Goal: Task Accomplishment & Management: Contribute content

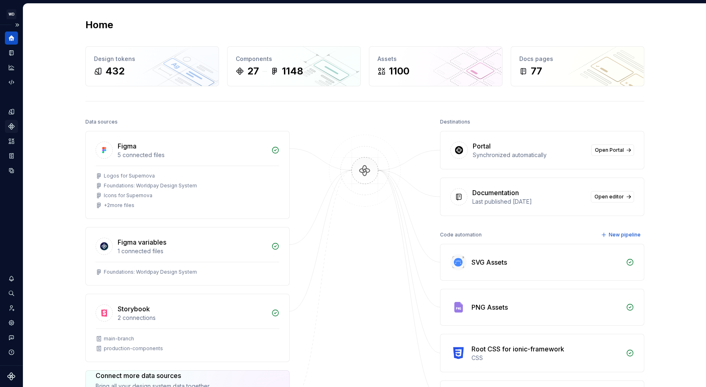
click at [11, 121] on div "Components" at bounding box center [11, 126] width 13 height 13
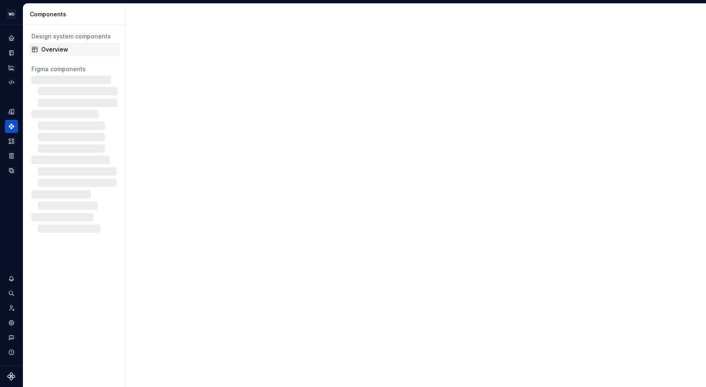
click at [60, 52] on div "Overview" at bounding box center [79, 49] width 76 height 8
click at [63, 49] on div "Overview" at bounding box center [79, 49] width 76 height 8
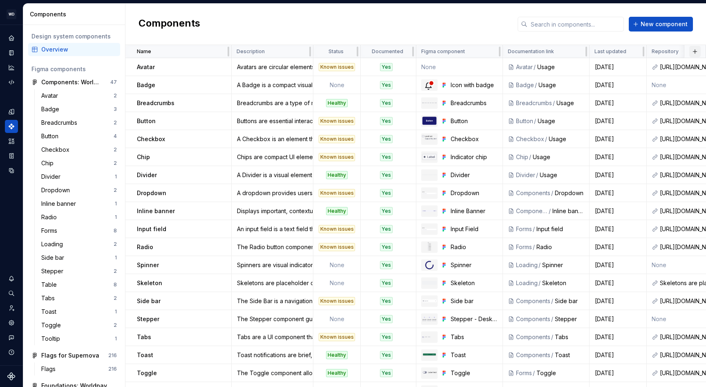
click at [699, 50] on button "button" at bounding box center [695, 51] width 11 height 11
click at [466, 21] on div "Components New component" at bounding box center [415, 24] width 581 height 41
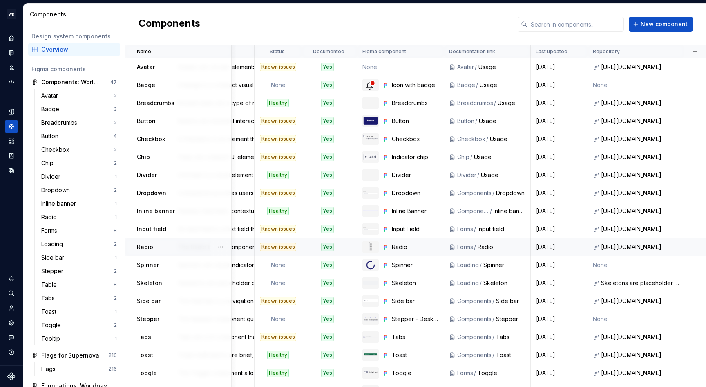
scroll to position [0, 59]
click at [359, 17] on div "Components New component" at bounding box center [415, 24] width 581 height 41
click at [693, 50] on button "button" at bounding box center [695, 51] width 11 height 11
click at [643, 69] on div "New custom property" at bounding box center [648, 67] width 61 height 8
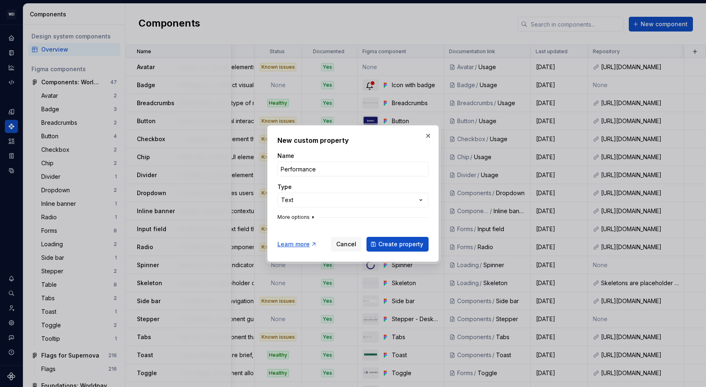
type input "Performance"
click at [313, 217] on icon "button" at bounding box center [313, 217] width 1 height 2
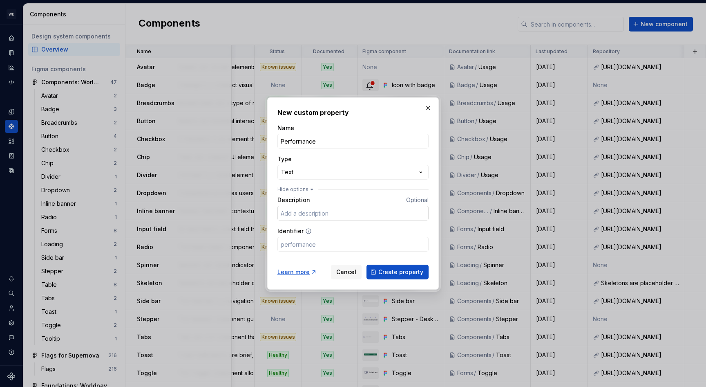
click at [303, 215] on input "Description" at bounding box center [353, 213] width 151 height 15
type input "Has the component been tested for performance impact?"
click at [296, 250] on input "Identifier" at bounding box center [353, 244] width 151 height 15
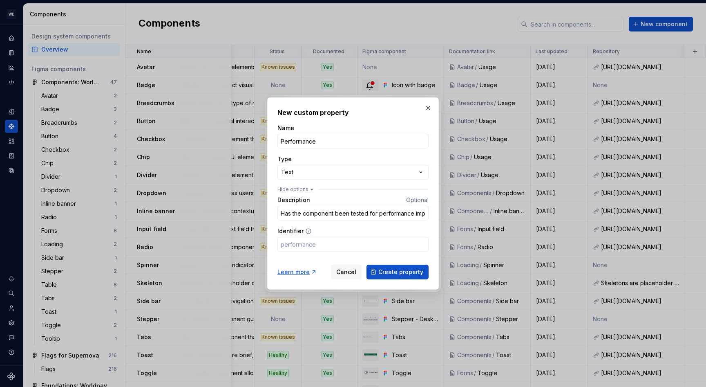
click at [338, 228] on div "Identifier" at bounding box center [353, 231] width 151 height 8
click at [399, 271] on span "Create property" at bounding box center [401, 272] width 45 height 8
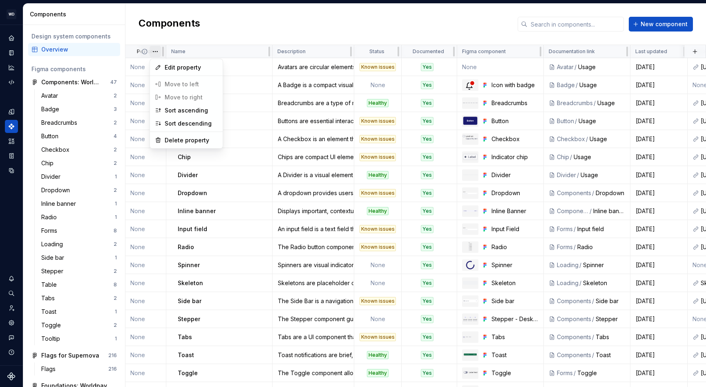
click at [157, 53] on html "WD Worldpay Design System L Design system data Components Design system compone…" at bounding box center [353, 193] width 706 height 387
click at [179, 66] on span "Edit property" at bounding box center [191, 67] width 53 height 8
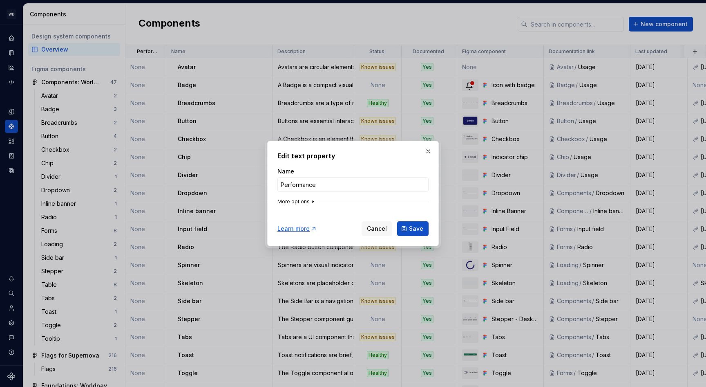
click at [310, 203] on icon "button" at bounding box center [313, 201] width 7 height 7
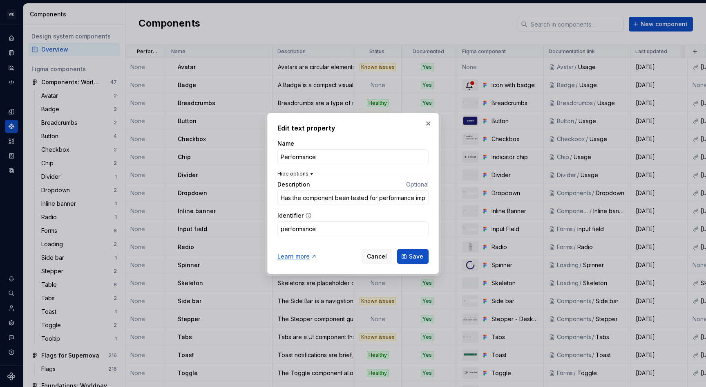
click at [309, 174] on icon "button" at bounding box center [312, 173] width 7 height 7
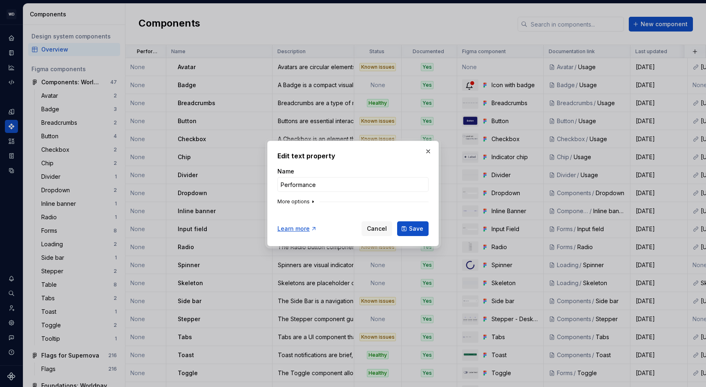
click at [310, 199] on icon "button" at bounding box center [313, 201] width 7 height 7
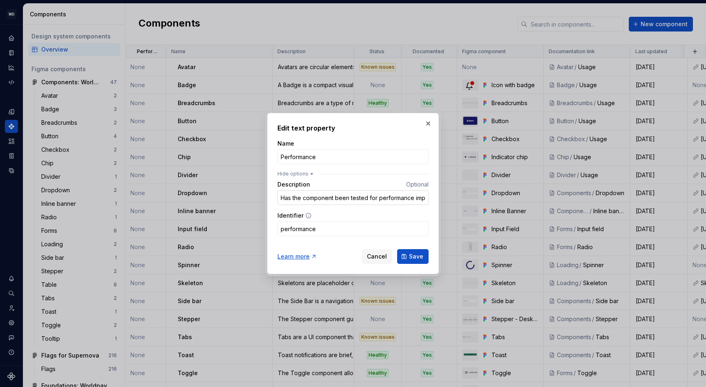
click at [373, 199] on input "Has the component been tested for performance impact?" at bounding box center [353, 197] width 151 height 15
click at [389, 253] on button "Cancel" at bounding box center [377, 256] width 31 height 15
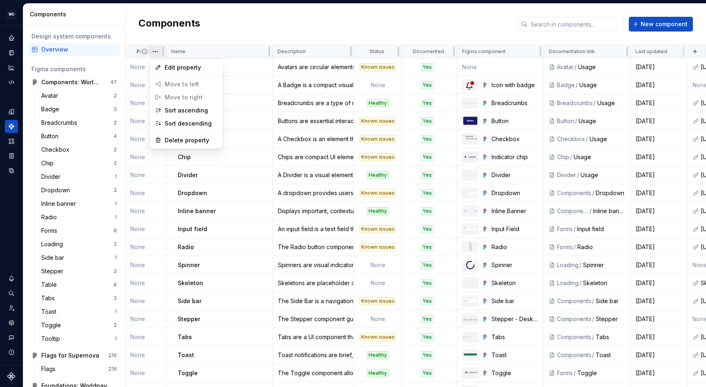
click at [158, 51] on html "WD Worldpay Design System L Design system data Components Design system compone…" at bounding box center [353, 193] width 706 height 387
click at [186, 139] on div "Delete property" at bounding box center [191, 140] width 53 height 8
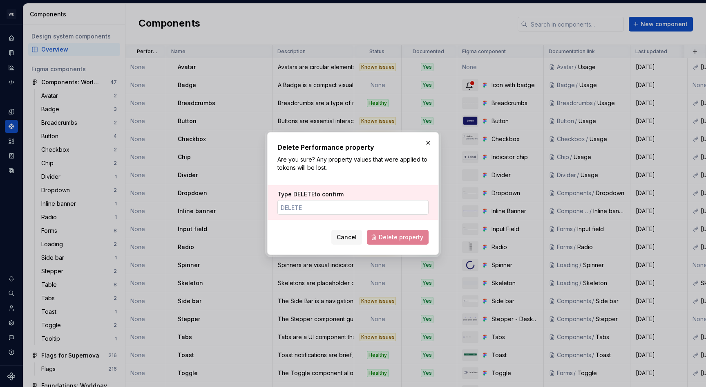
click at [356, 205] on input "Type DELETE to confirm" at bounding box center [353, 207] width 151 height 15
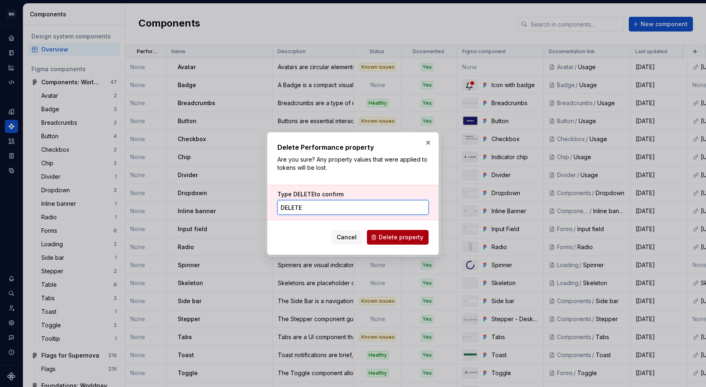
type input "DELETE"
click at [408, 239] on span "Delete property" at bounding box center [401, 237] width 45 height 8
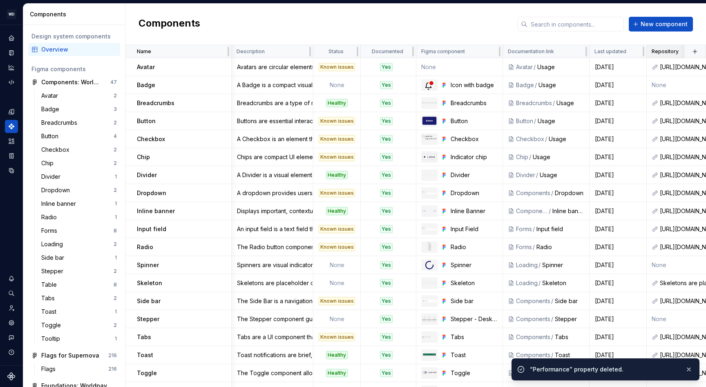
scroll to position [0, 59]
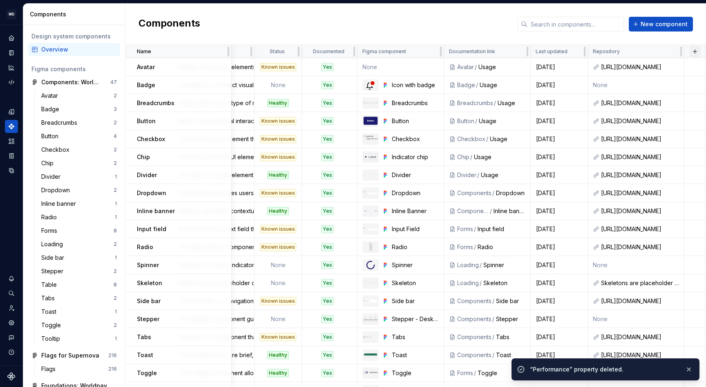
click at [697, 53] on button "button" at bounding box center [695, 51] width 11 height 11
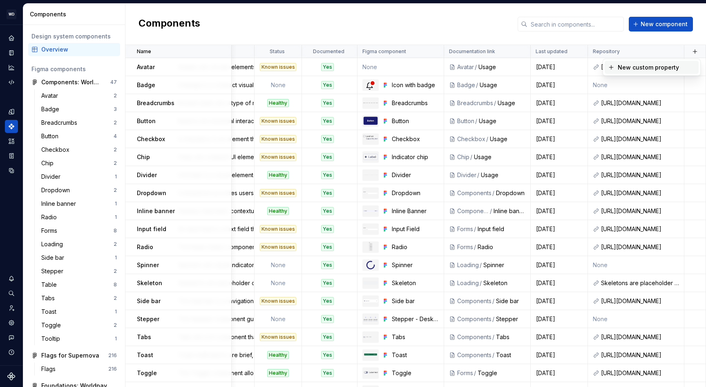
click at [664, 67] on div "New custom property" at bounding box center [648, 67] width 61 height 8
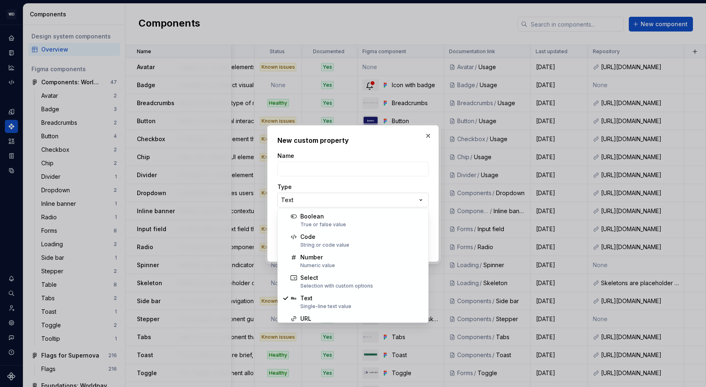
click at [307, 205] on div "**********" at bounding box center [353, 193] width 706 height 387
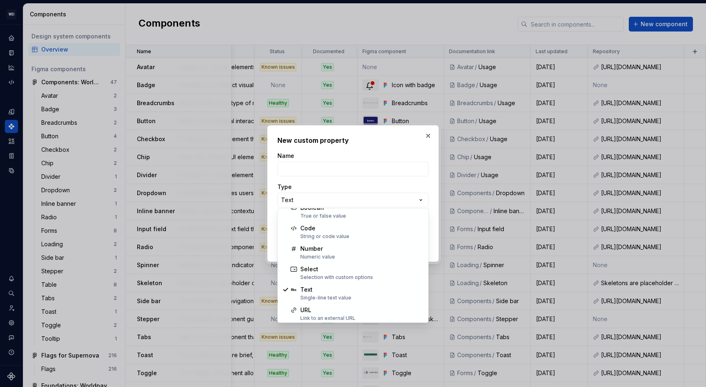
scroll to position [0, 0]
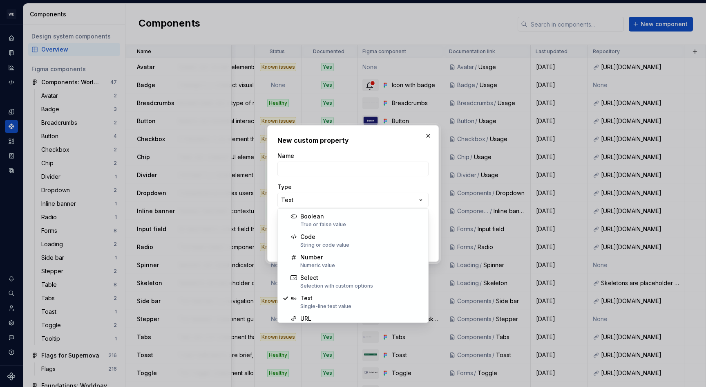
select select "******"
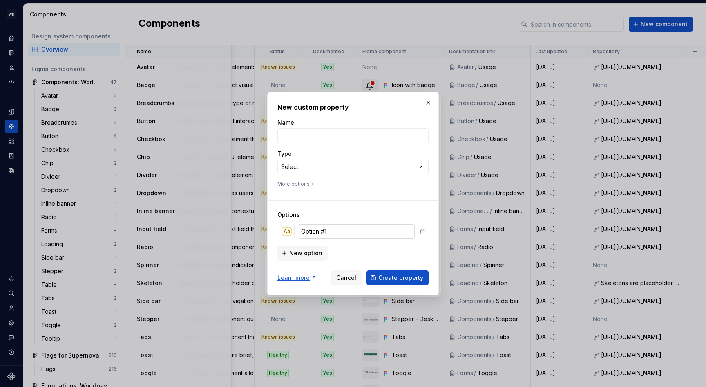
click at [325, 228] on input "Option #1" at bounding box center [356, 231] width 117 height 15
click at [317, 233] on input "Option #1" at bounding box center [356, 231] width 117 height 15
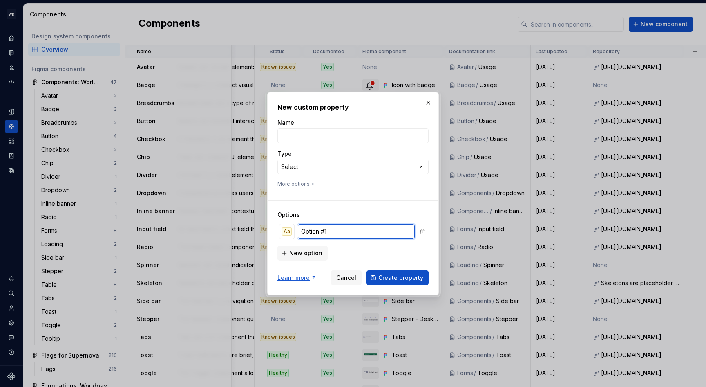
click at [317, 233] on input "Option #1" at bounding box center [356, 231] width 117 height 15
type input "Ready"
click at [287, 230] on div "Aa" at bounding box center [287, 231] width 10 height 8
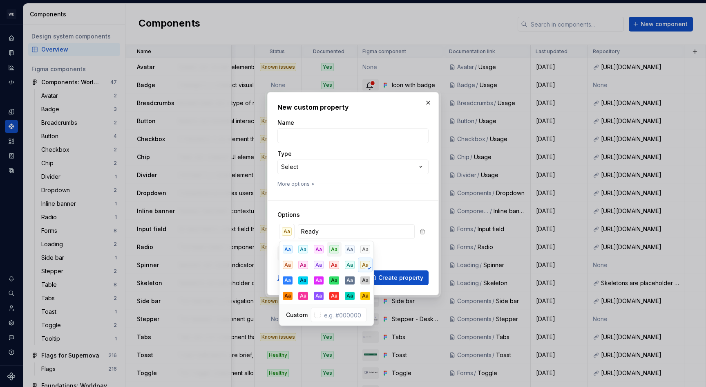
click at [332, 249] on div "Aa" at bounding box center [334, 249] width 10 height 8
click at [415, 253] on div "New option" at bounding box center [353, 252] width 151 height 16
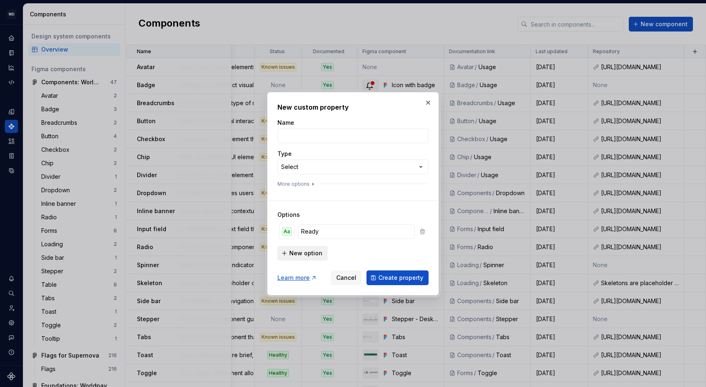
click at [304, 253] on span "New option" at bounding box center [305, 253] width 33 height 8
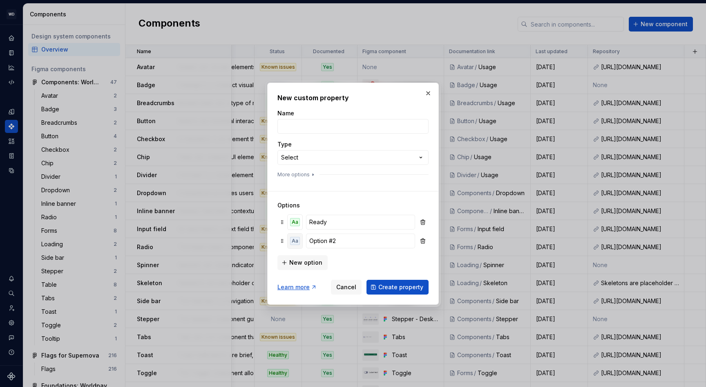
click at [297, 242] on div "Aa" at bounding box center [295, 241] width 10 height 8
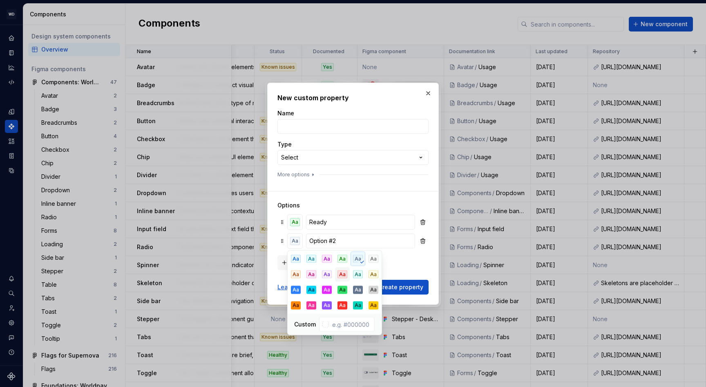
click at [342, 276] on div "Aa" at bounding box center [343, 274] width 10 height 8
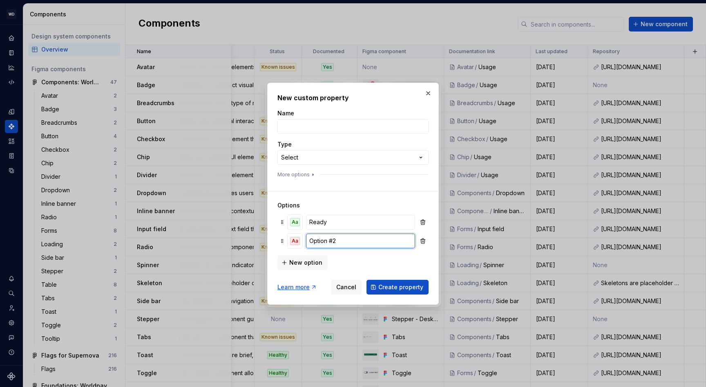
click at [320, 238] on input "Option #2" at bounding box center [360, 240] width 109 height 15
click at [298, 244] on button "Aa" at bounding box center [295, 240] width 15 height 15
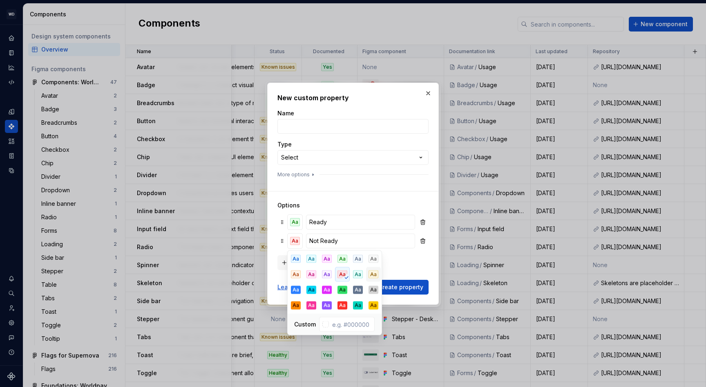
click at [375, 273] on div "Aa" at bounding box center [374, 274] width 10 height 8
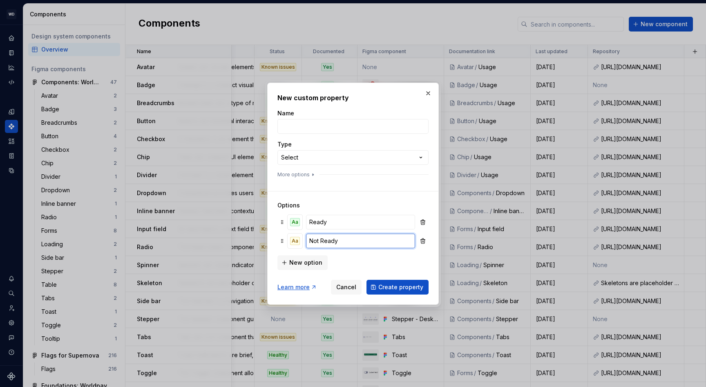
click at [325, 241] on input "Not Ready" at bounding box center [360, 240] width 109 height 15
type input "Not ready"
click at [313, 154] on div "**********" at bounding box center [353, 193] width 706 height 387
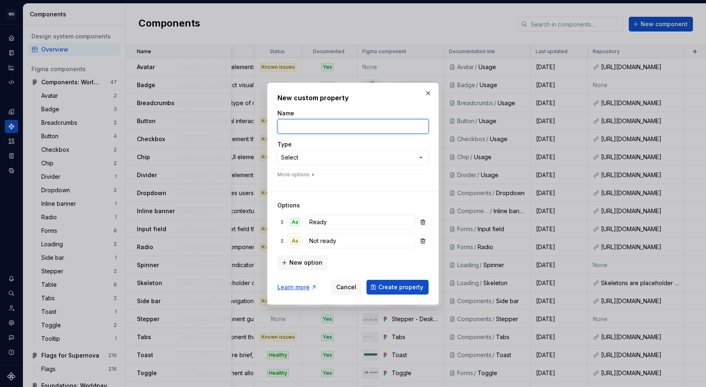
click at [287, 129] on input "Name" at bounding box center [353, 126] width 151 height 15
type input "Performance"
click at [308, 170] on div "**********" at bounding box center [353, 145] width 151 height 72
click at [310, 171] on icon "button" at bounding box center [313, 174] width 7 height 7
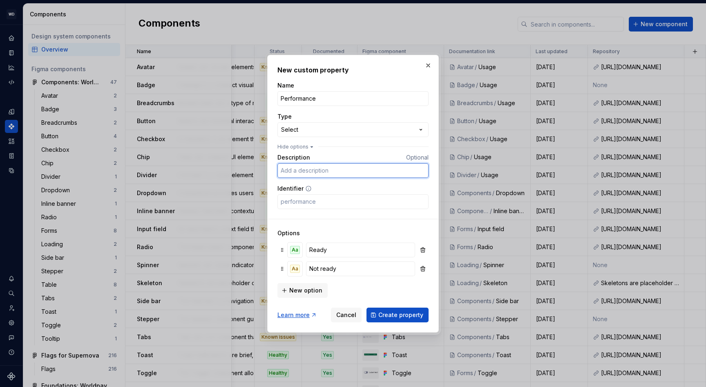
click at [300, 170] on input "Description" at bounding box center [353, 170] width 151 height 15
paste input "Has the component been tested for performance impact?"
type input "Has the component been tested for performance impact?"
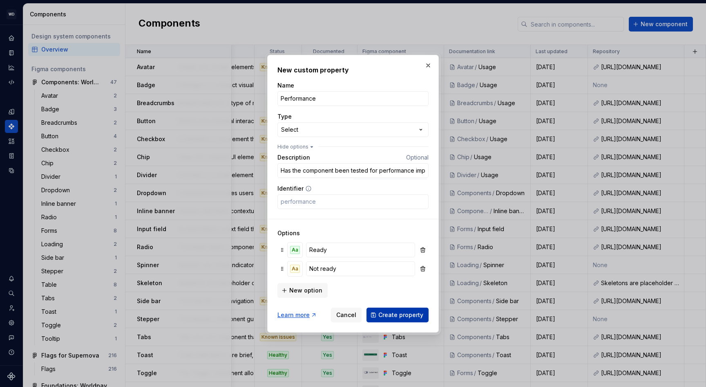
click at [405, 314] on span "Create property" at bounding box center [401, 315] width 45 height 8
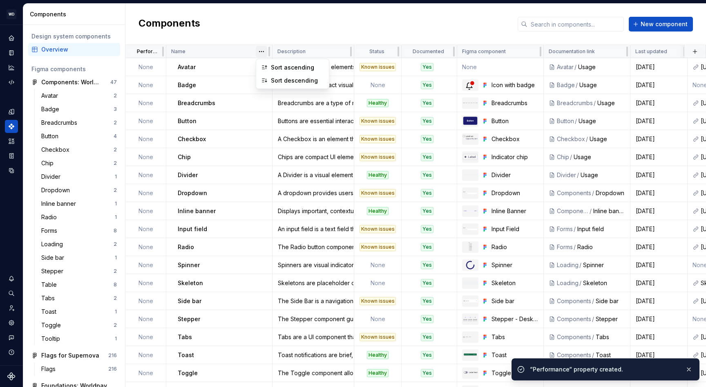
click at [262, 51] on html "WD Worldpay Design System L Design system data Components Design system compone…" at bounding box center [353, 193] width 706 height 387
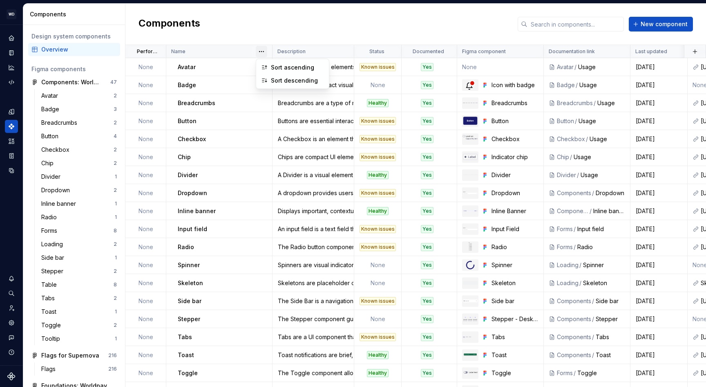
click at [170, 56] on html "WD Worldpay Design System L Design system data Components Design system compone…" at bounding box center [353, 193] width 706 height 387
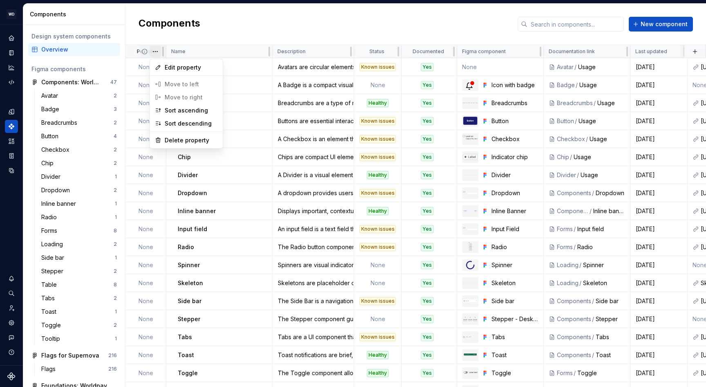
click at [159, 53] on html "WD Worldpay Design System L Design system data Components Design system compone…" at bounding box center [353, 193] width 706 height 387
click at [220, 29] on html "WD Worldpay Design System L Design system data Components Design system compone…" at bounding box center [353, 193] width 706 height 387
click at [157, 52] on html "WD Worldpay Design System L Design system data Components Design system compone…" at bounding box center [353, 193] width 706 height 387
drag, startPoint x: 244, startPoint y: 40, endPoint x: 237, endPoint y: 38, distance: 6.7
click at [244, 40] on html "WD Worldpay Design System L Design system data Components Design system compone…" at bounding box center [353, 193] width 706 height 387
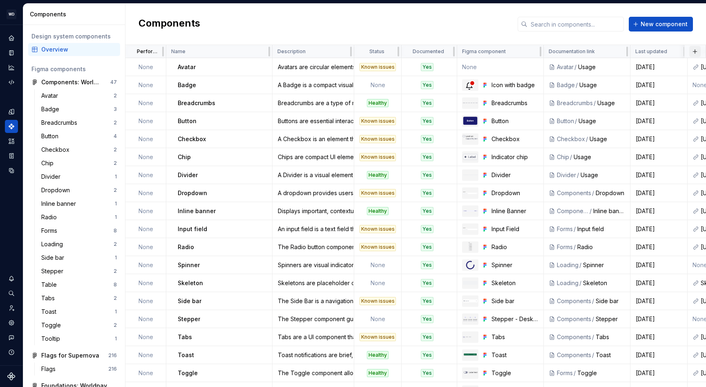
click at [697, 50] on button "button" at bounding box center [695, 51] width 11 height 11
click at [652, 65] on div "New custom property" at bounding box center [648, 67] width 61 height 8
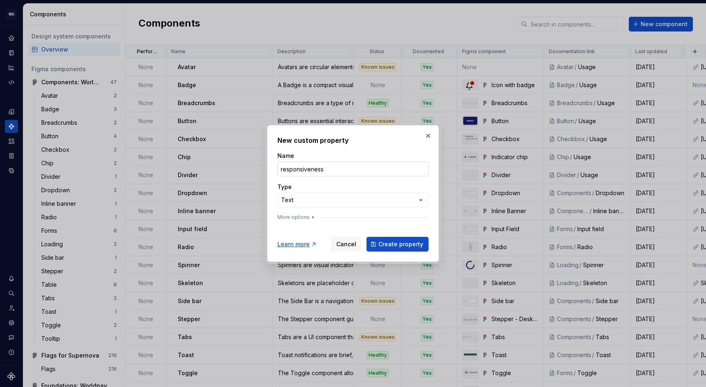
click at [284, 169] on input "responsiveness" at bounding box center [353, 168] width 151 height 15
type input "Responsiveness"
click at [298, 200] on div "**********" at bounding box center [353, 193] width 706 height 387
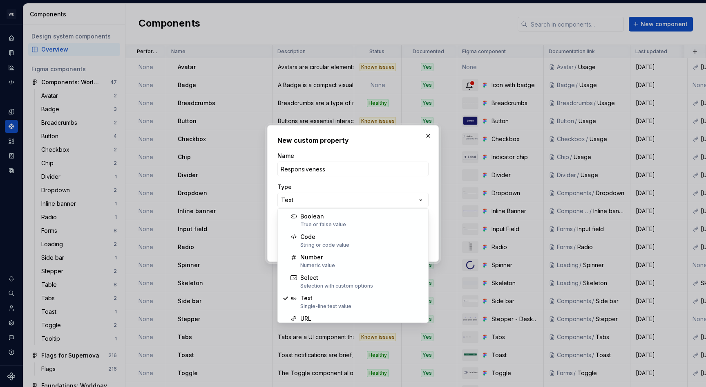
select select "******"
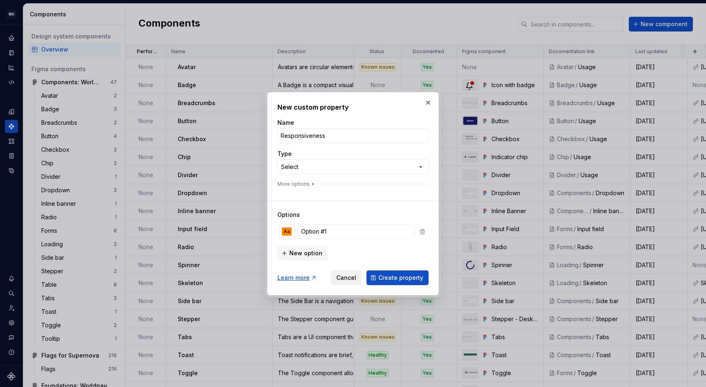
click at [349, 280] on span "Cancel" at bounding box center [346, 277] width 20 height 8
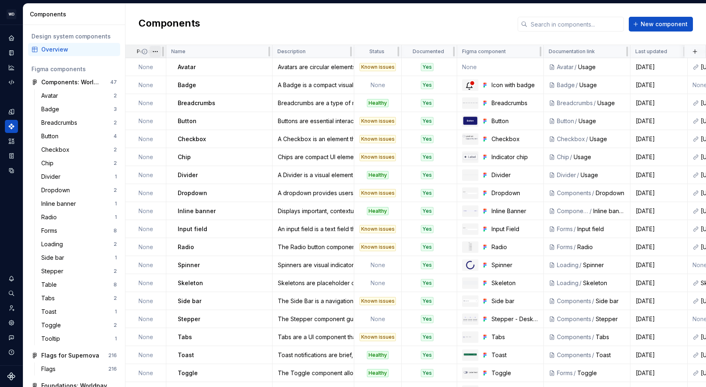
click at [157, 52] on html "WD Worldpay Design System L Design system data Components Design system compone…" at bounding box center [353, 193] width 706 height 387
click at [475, 21] on html "WD Worldpay Design System L Design system data Components Design system compone…" at bounding box center [353, 193] width 706 height 387
click at [694, 52] on button "button" at bounding box center [695, 51] width 11 height 11
click at [622, 67] on div "New custom property" at bounding box center [648, 67] width 61 height 8
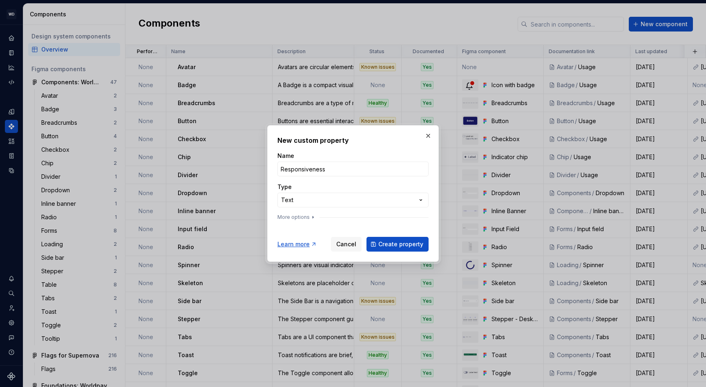
type input "Responsiveness"
click at [329, 179] on div "**********" at bounding box center [353, 188] width 151 height 72
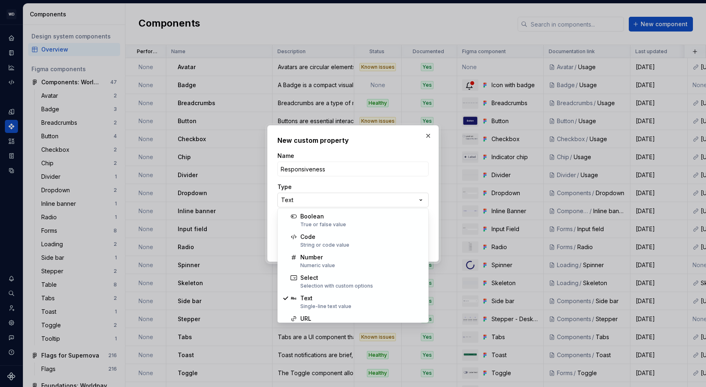
click at [310, 202] on div "**********" at bounding box center [353, 193] width 706 height 387
select select "******"
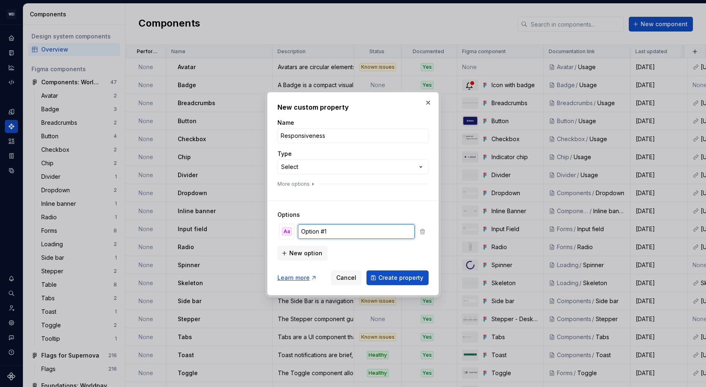
click at [323, 234] on input "Option #1" at bounding box center [356, 231] width 117 height 15
click at [286, 235] on button "Aa" at bounding box center [287, 231] width 15 height 15
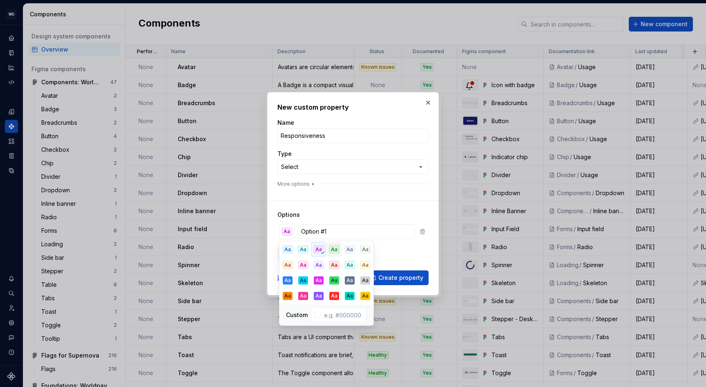
click at [336, 251] on div "Aa" at bounding box center [334, 249] width 10 height 8
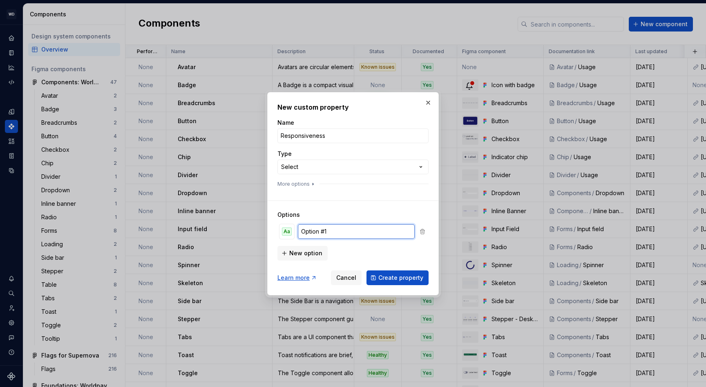
click at [314, 232] on input "Option #1" at bounding box center [356, 231] width 117 height 15
type input "Ready"
click at [305, 258] on button "New option" at bounding box center [303, 253] width 50 height 15
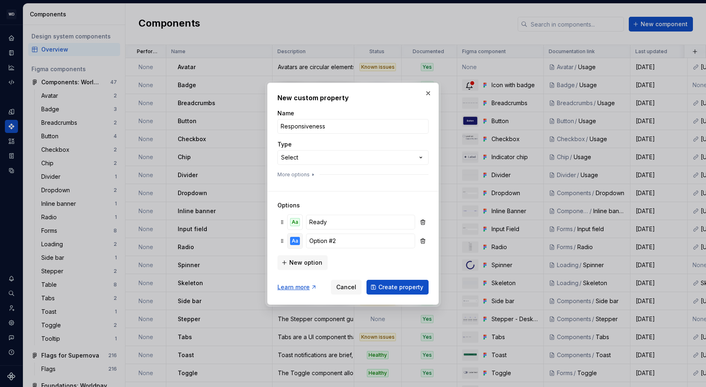
click at [295, 242] on div "Aa" at bounding box center [295, 241] width 10 height 8
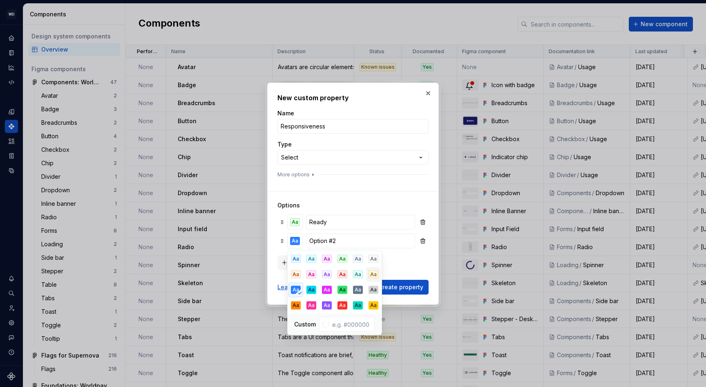
click at [374, 277] on div "Aa" at bounding box center [374, 274] width 10 height 8
click at [329, 240] on input "Option #2" at bounding box center [360, 240] width 109 height 15
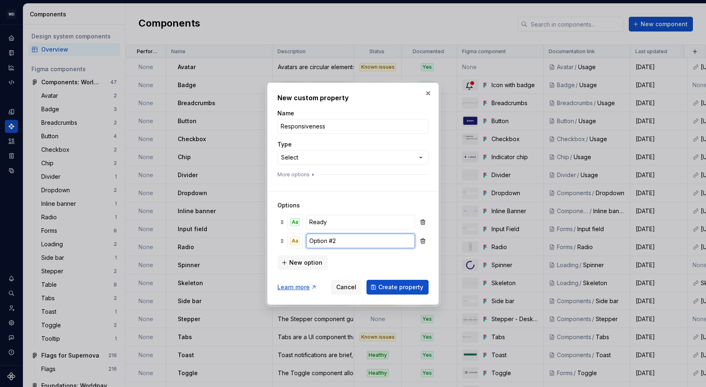
click at [329, 240] on input "Option #2" at bounding box center [360, 240] width 109 height 15
type input "Not ready"
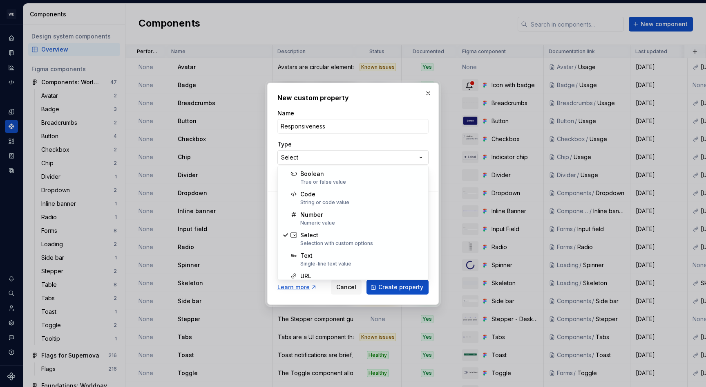
click at [381, 154] on div "**********" at bounding box center [353, 193] width 706 height 387
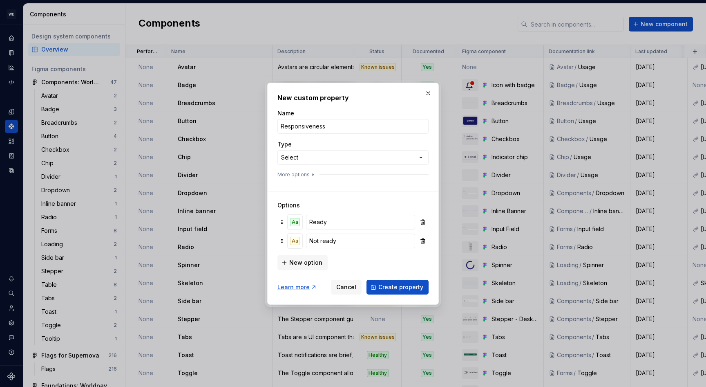
click at [382, 146] on div "**********" at bounding box center [353, 193] width 706 height 387
click at [310, 173] on icon "button" at bounding box center [313, 174] width 7 height 7
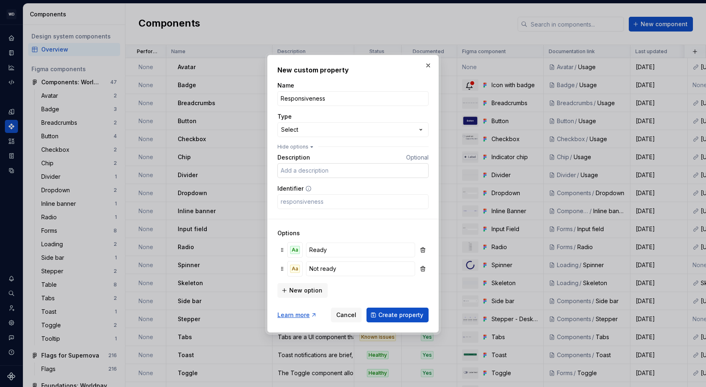
click at [309, 171] on input "Description" at bounding box center [353, 170] width 151 height 15
type input "Validated across specified screen sizes/devices"
click at [427, 215] on form "**********" at bounding box center [353, 201] width 151 height 241
click at [390, 317] on span "Create property" at bounding box center [401, 315] width 45 height 8
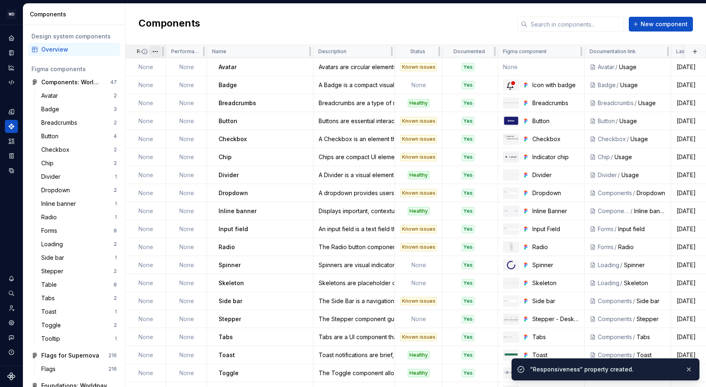
click at [157, 52] on html "WD Worldpay Design System L Design system data Components Design system compone…" at bounding box center [353, 193] width 706 height 387
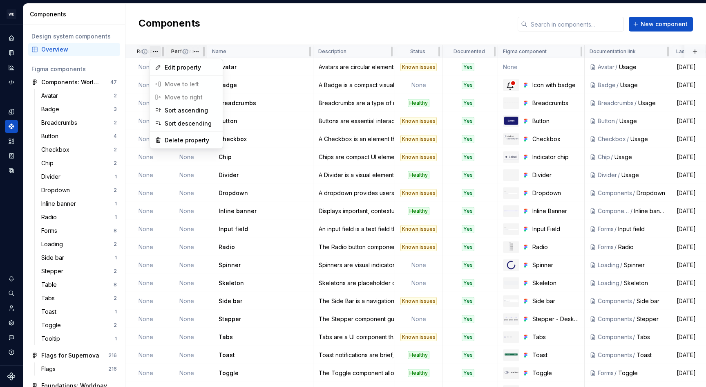
click at [196, 52] on html "WD Worldpay Design System L Design system data Components Design system compone…" at bounding box center [353, 193] width 706 height 387
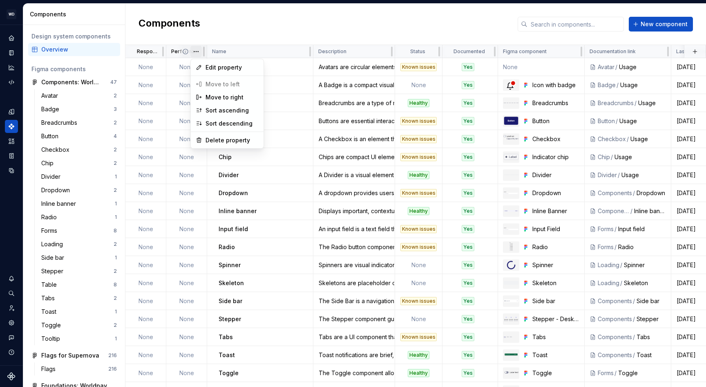
click at [196, 51] on html "WD Worldpay Design System L Design system data Components Design system compone…" at bounding box center [353, 193] width 706 height 387
click at [279, 24] on html "WD Worldpay Design System L Design system data Components Design system compone…" at bounding box center [353, 193] width 706 height 387
click at [699, 52] on button "button" at bounding box center [695, 51] width 11 height 11
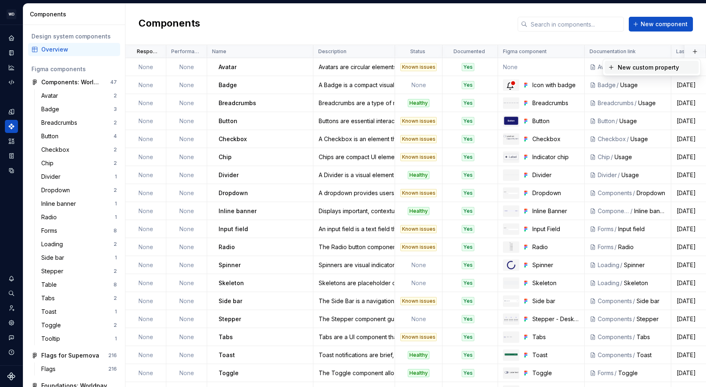
click at [668, 68] on div "New custom property" at bounding box center [648, 67] width 61 height 8
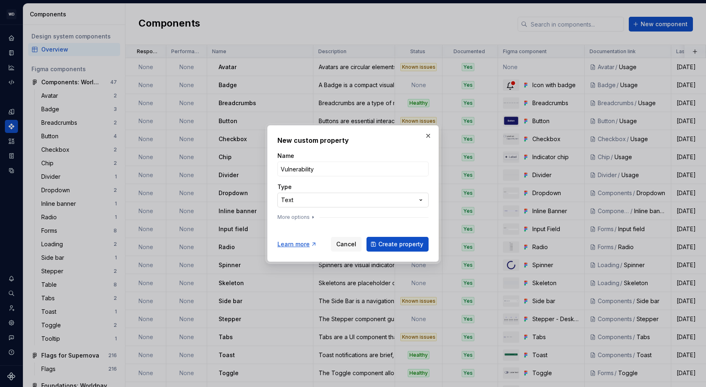
type input "Vulnerability"
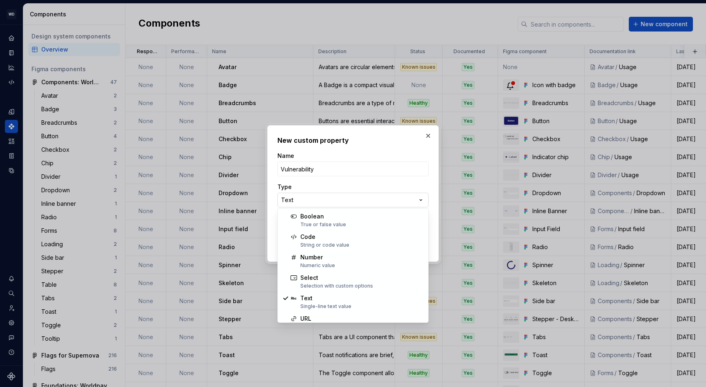
click at [302, 201] on div "**********" at bounding box center [353, 193] width 706 height 387
select select "*******"
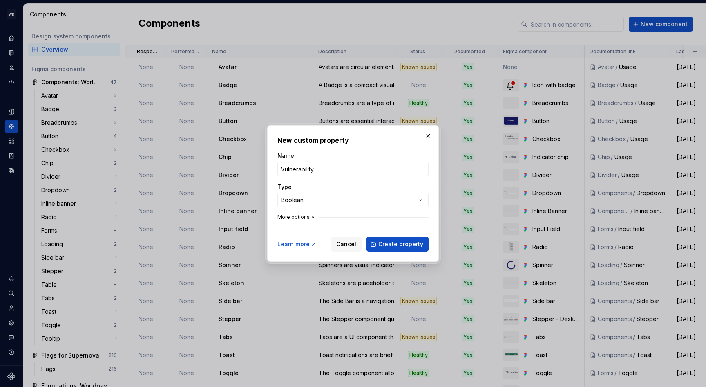
click at [310, 217] on icon "button" at bounding box center [313, 217] width 7 height 7
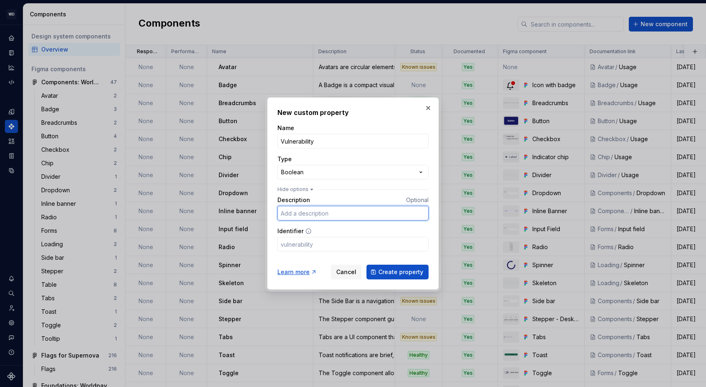
click at [310, 215] on input "Description" at bounding box center [353, 213] width 151 height 15
type input "Security scan (e,g, Snyk) completed and issues fixed."
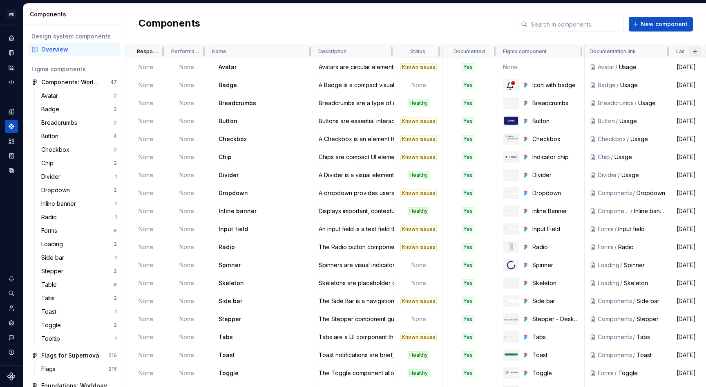
click at [693, 51] on button "button" at bounding box center [695, 51] width 11 height 11
click at [619, 67] on div "New custom property" at bounding box center [648, 67] width 61 height 8
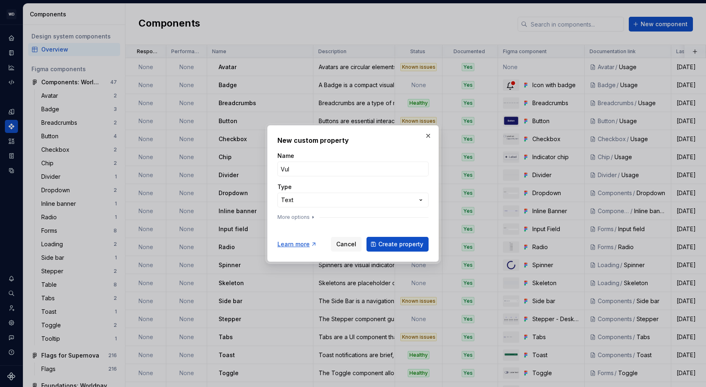
type input "Vulnerability"
click at [310, 217] on icon "button" at bounding box center [313, 217] width 7 height 7
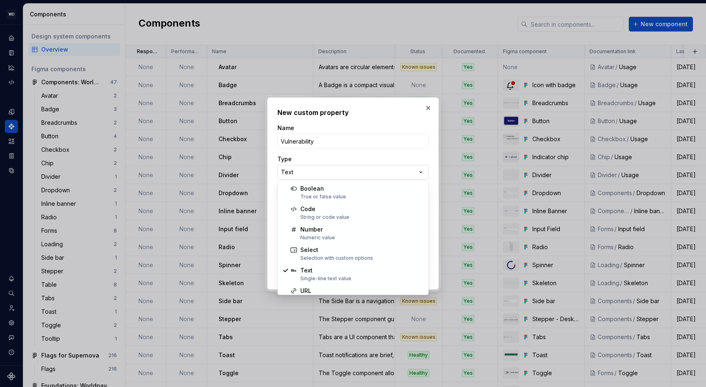
click at [309, 168] on div "**********" at bounding box center [353, 193] width 706 height 387
select select "******"
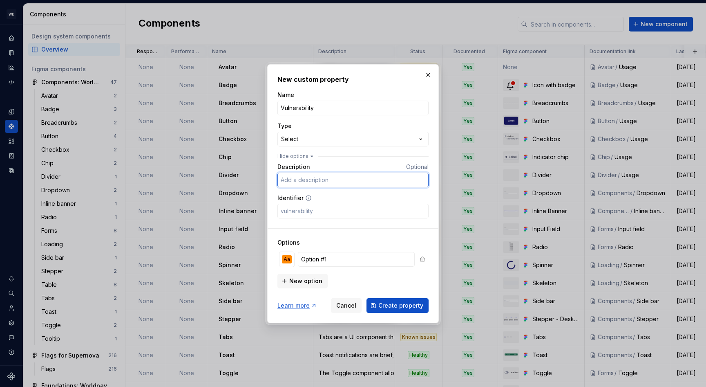
click at [302, 180] on input "Description" at bounding box center [353, 179] width 151 height 15
type input "Security scan (e,g, Snyk) completed and issues fixed."
click at [286, 259] on div "Aa" at bounding box center [287, 259] width 10 height 8
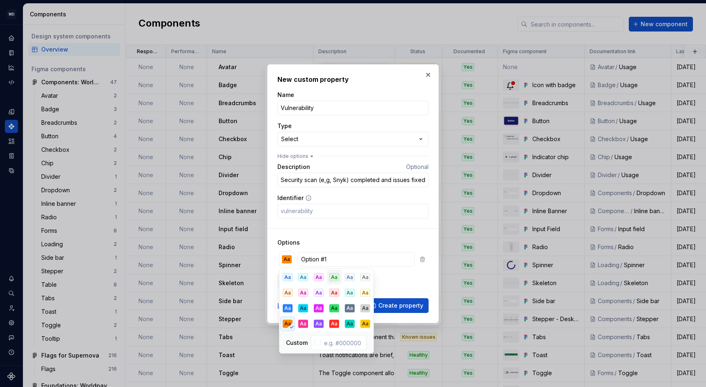
click at [334, 279] on div "Aa" at bounding box center [334, 277] width 10 height 8
click at [314, 258] on input "Option #1" at bounding box center [356, 259] width 117 height 15
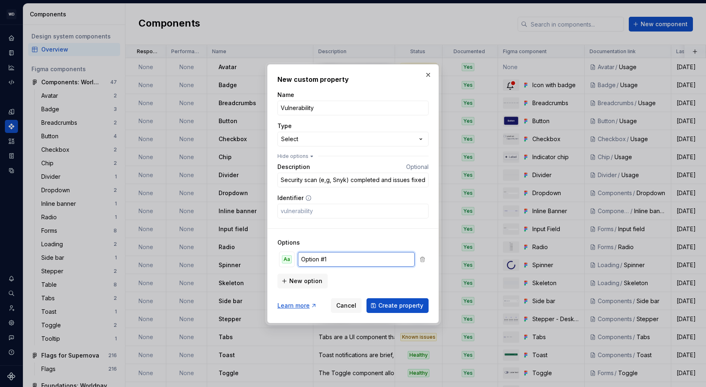
click at [314, 258] on input "Option #1" at bounding box center [356, 259] width 117 height 15
type input "Ready"
click at [303, 278] on span "New option" at bounding box center [305, 281] width 33 height 8
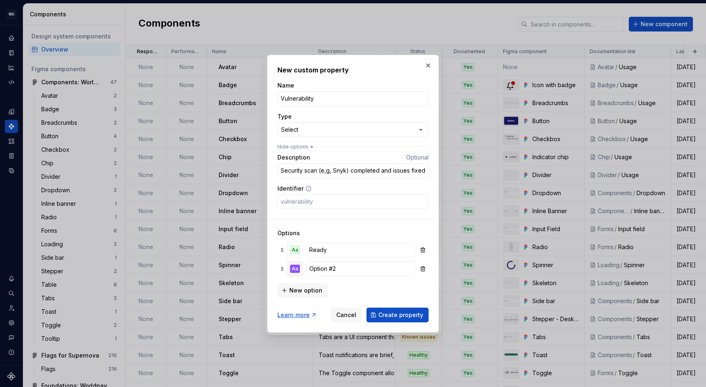
click at [297, 267] on div "Aa" at bounding box center [295, 268] width 10 height 8
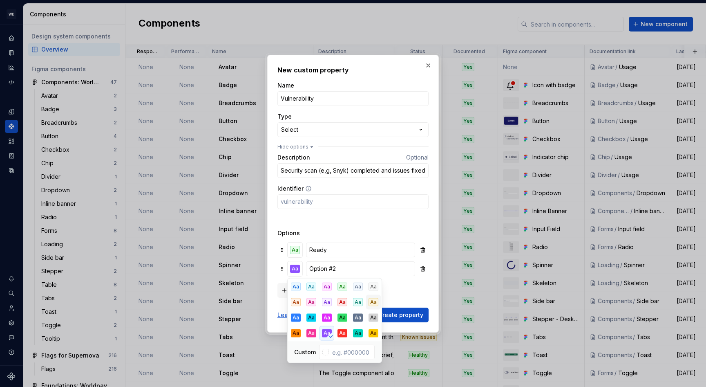
click at [371, 302] on div "Aa" at bounding box center [374, 302] width 10 height 8
click at [322, 269] on input "Option #2" at bounding box center [360, 268] width 109 height 15
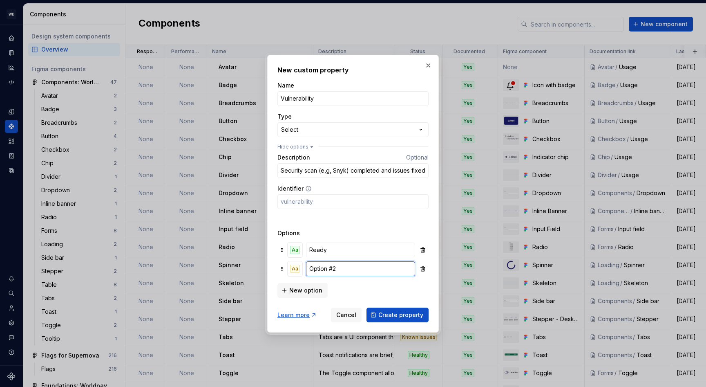
click at [322, 269] on input "Option #2" at bounding box center [360, 268] width 109 height 15
type input "Not ready"
click at [403, 316] on span "Create property" at bounding box center [401, 315] width 45 height 8
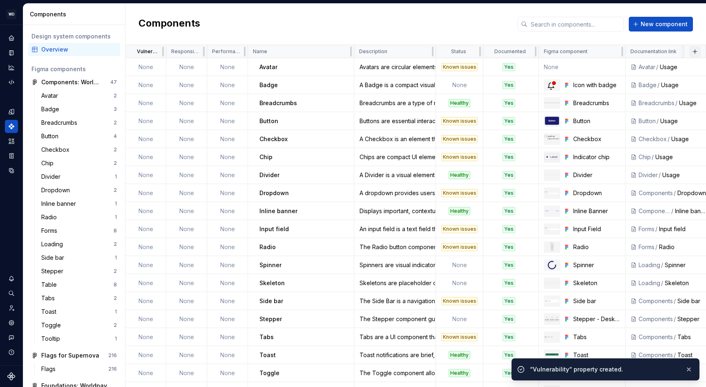
click at [694, 51] on button "button" at bounding box center [695, 51] width 11 height 11
click at [661, 67] on div "New custom property" at bounding box center [648, 67] width 61 height 8
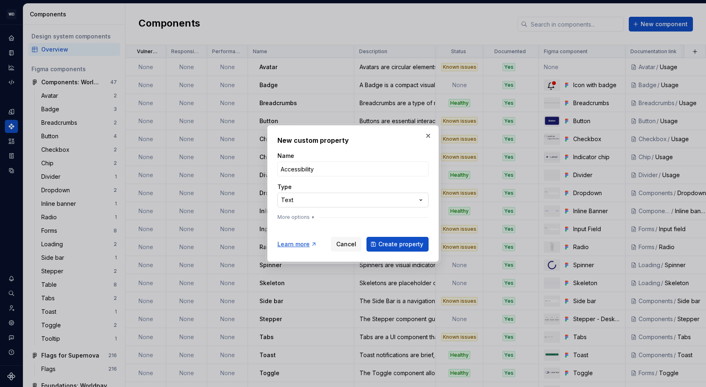
type input "Accessibility"
click at [323, 200] on div "**********" at bounding box center [353, 193] width 706 height 387
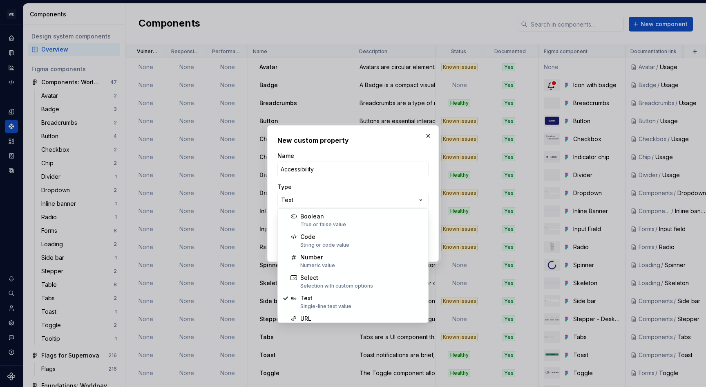
select select "******"
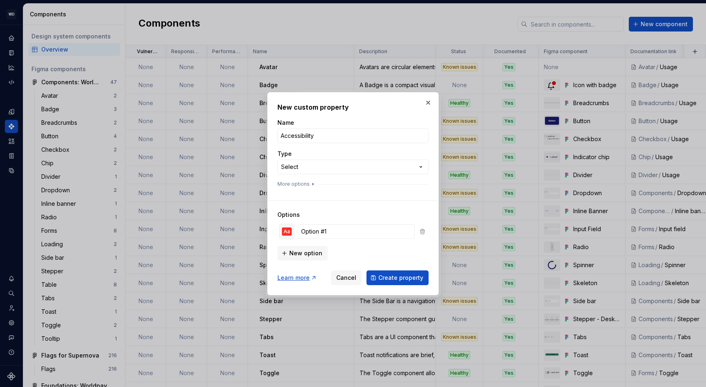
click at [289, 233] on div "Aa" at bounding box center [287, 231] width 10 height 8
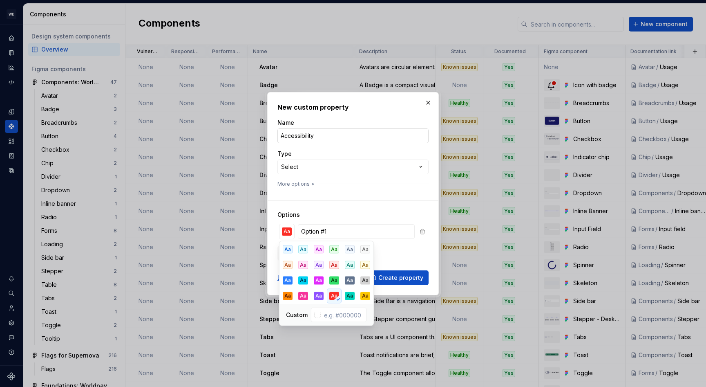
click at [320, 135] on input "Accessibility" at bounding box center [353, 135] width 151 height 15
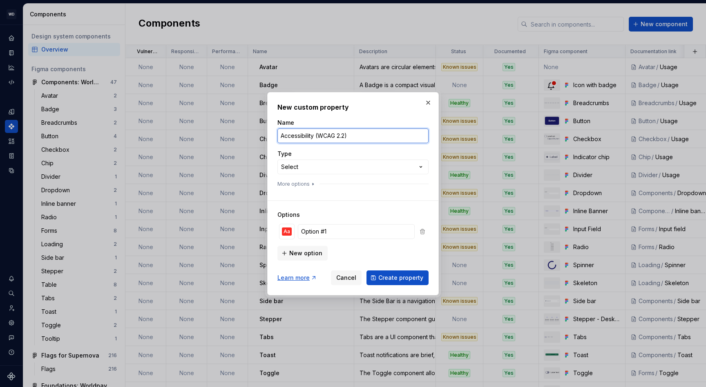
drag, startPoint x: 372, startPoint y: 139, endPoint x: 316, endPoint y: 134, distance: 55.8
click at [316, 134] on input "Accessibility (WCAG 2.2)" at bounding box center [353, 135] width 151 height 15
type input "Accessibility"
click at [307, 186] on button "More options" at bounding box center [297, 184] width 39 height 7
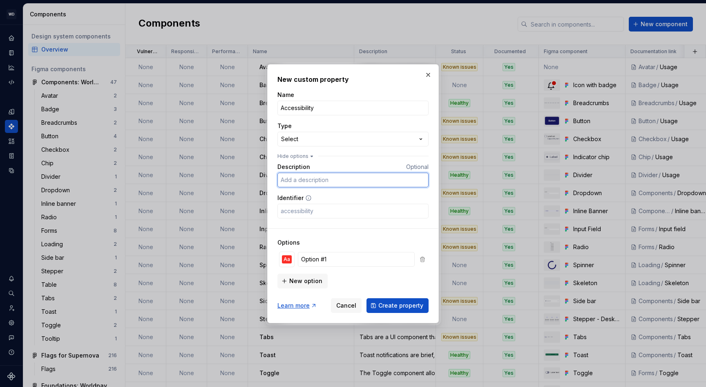
click at [296, 181] on input "Description" at bounding box center [353, 179] width 151 height 15
type input "Validated WCAG 2.2 AA with Axe / Storybook A11y"
click at [324, 140] on div "**********" at bounding box center [353, 193] width 706 height 387
click at [288, 257] on div "Aa" at bounding box center [287, 259] width 10 height 8
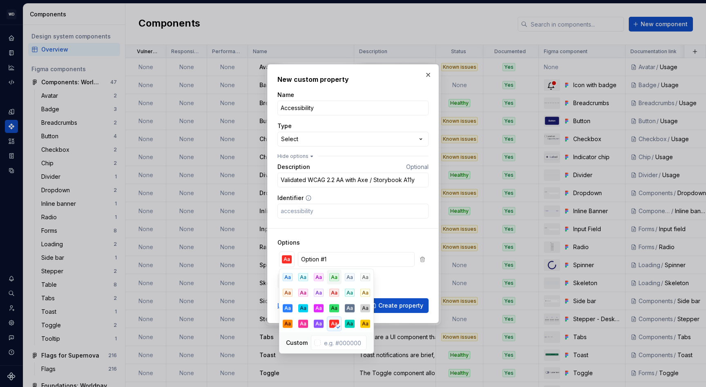
click at [334, 279] on div "Aa" at bounding box center [334, 277] width 10 height 8
click at [313, 260] on input "Option #1" at bounding box center [356, 259] width 117 height 15
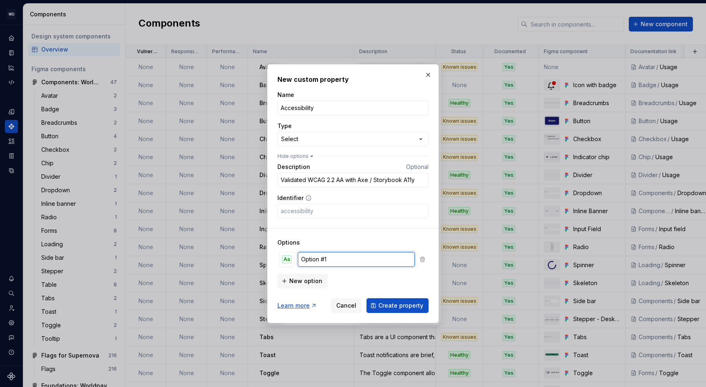
click at [313, 260] on input "Option #1" at bounding box center [356, 259] width 117 height 15
click at [320, 238] on h3 "Options" at bounding box center [353, 242] width 151 height 8
click at [316, 262] on input "Option #1" at bounding box center [356, 259] width 117 height 15
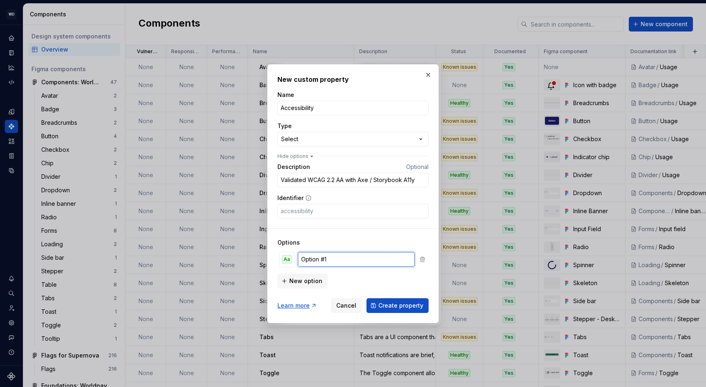
click at [316, 262] on input "Option #1" at bounding box center [356, 259] width 117 height 15
type input "Fully tested"
click at [297, 281] on span "New option" at bounding box center [305, 281] width 33 height 8
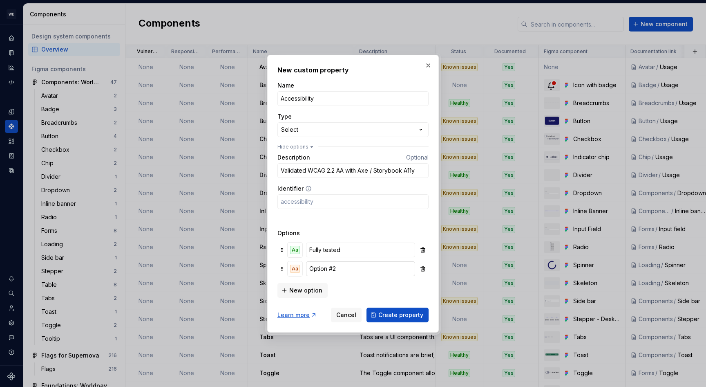
click at [324, 269] on input "Option #2" at bounding box center [360, 268] width 109 height 15
type input "Partially tested"
click at [421, 171] on input "Validated WCAG 2.2 AA with Axe / Storybook A11y" at bounding box center [353, 170] width 151 height 15
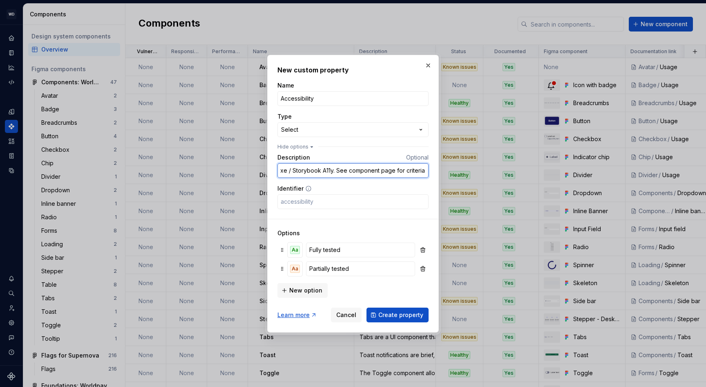
scroll to position [0, 83]
type input "Validated WCAG 2.2 AA with Axe / Storybook A11y. See component page for criteri…"
click at [331, 153] on div "Description Optional" at bounding box center [353, 157] width 151 height 8
click at [393, 313] on span "Create property" at bounding box center [401, 315] width 45 height 8
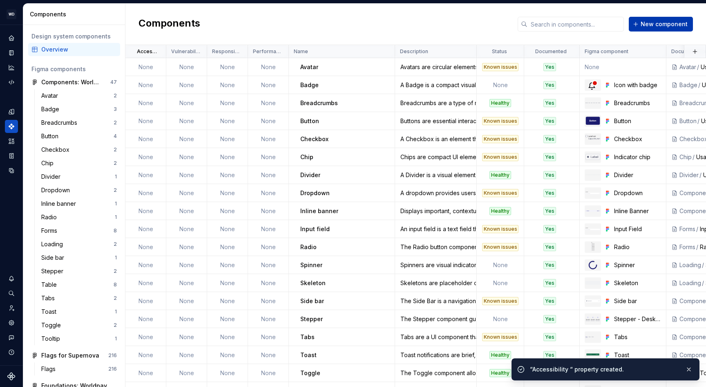
click at [657, 27] on span "New component" at bounding box center [664, 24] width 47 height 8
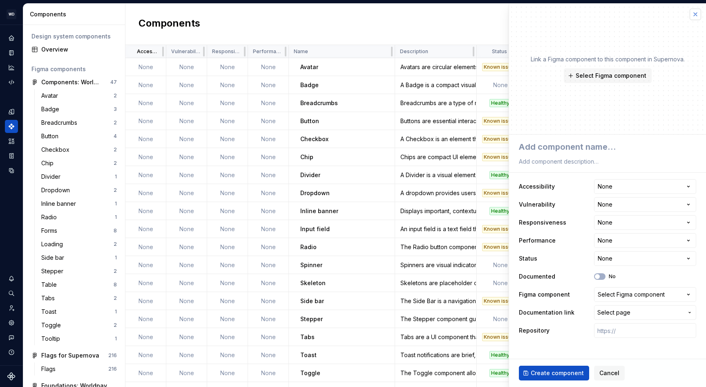
type textarea "*"
click at [695, 16] on button "button" at bounding box center [695, 14] width 11 height 11
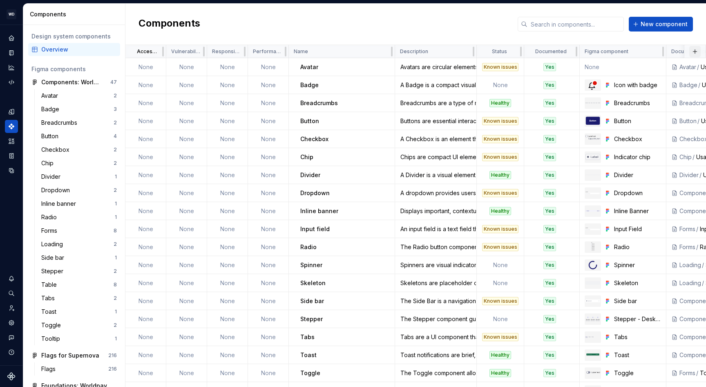
click at [693, 51] on button "button" at bounding box center [695, 51] width 11 height 11
click at [636, 69] on div "New custom property" at bounding box center [648, 67] width 61 height 8
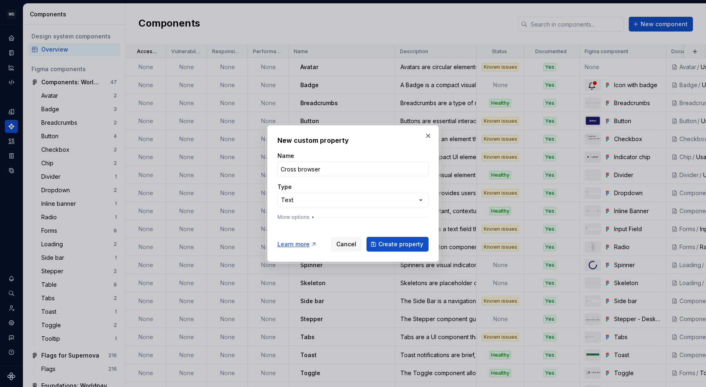
type input "Cross browser"
click at [368, 209] on div "**********" at bounding box center [353, 188] width 151 height 72
click at [372, 198] on div "**********" at bounding box center [353, 193] width 706 height 387
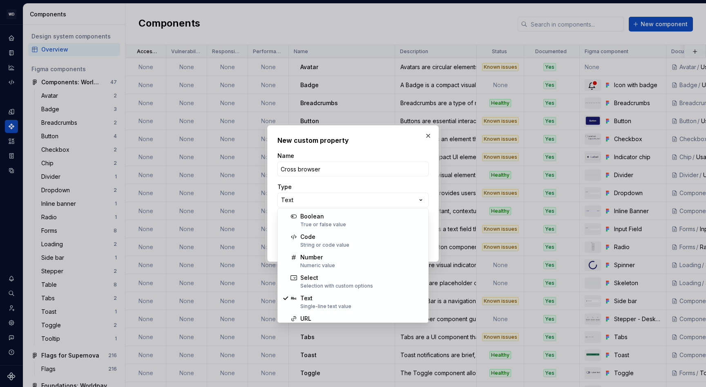
select select "******"
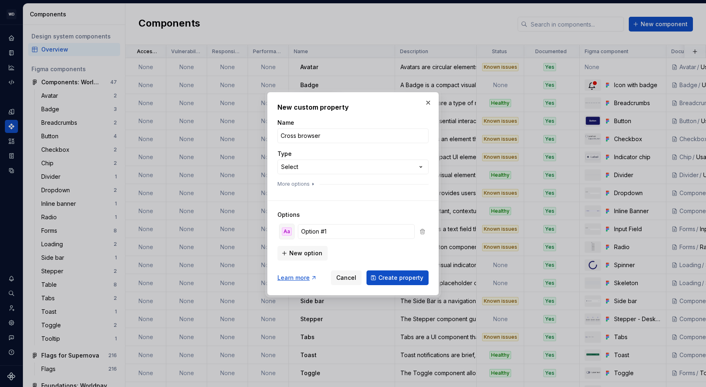
click at [290, 232] on div "Aa" at bounding box center [287, 231] width 10 height 8
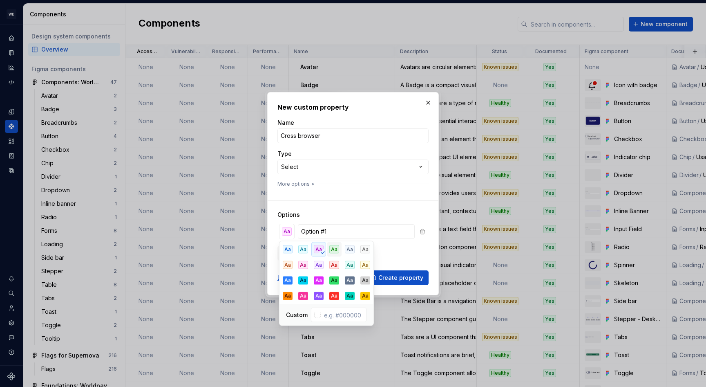
click at [334, 249] on div "Aa" at bounding box center [334, 249] width 10 height 8
click at [322, 227] on input "Option #1" at bounding box center [356, 231] width 117 height 15
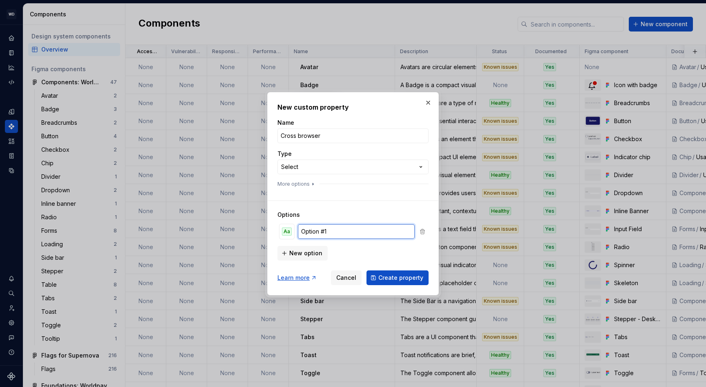
click at [322, 227] on input "Option #1" at bounding box center [356, 231] width 117 height 15
type input "Ready"
click at [295, 258] on button "New option" at bounding box center [303, 253] width 50 height 15
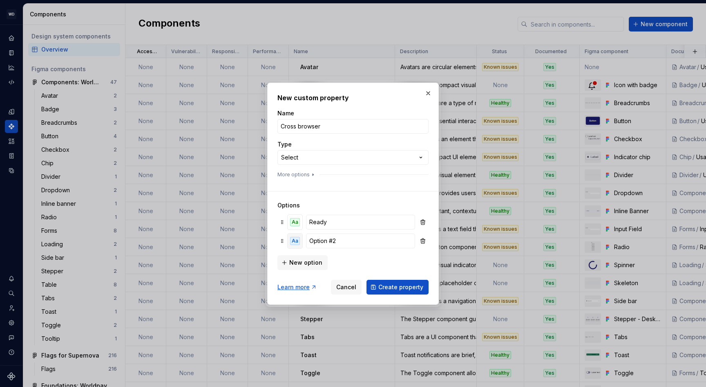
click at [295, 239] on div "Aa" at bounding box center [295, 241] width 10 height 8
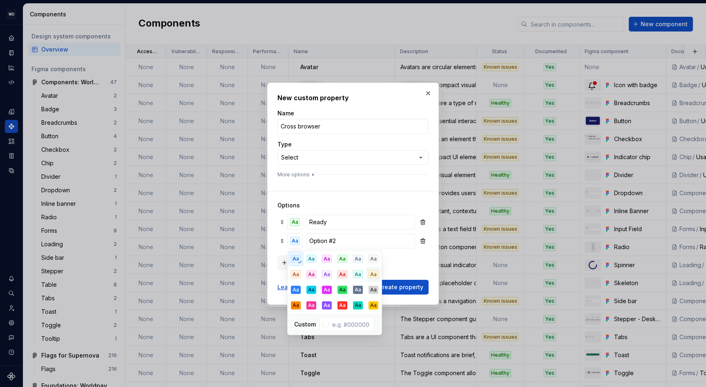
click at [374, 273] on div "Aa" at bounding box center [374, 274] width 10 height 8
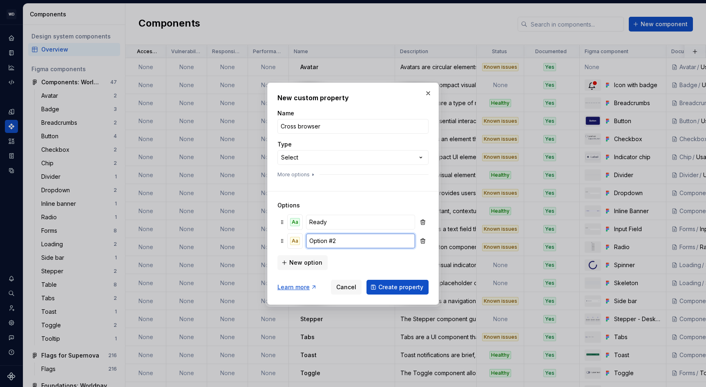
click at [315, 235] on input "Option #2" at bounding box center [360, 240] width 109 height 15
type input "Not ready"
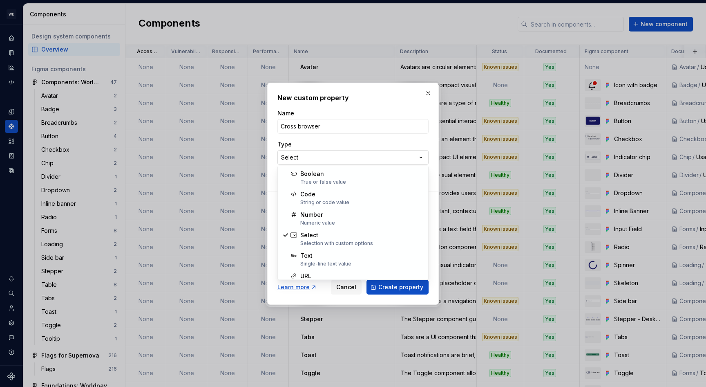
click at [310, 153] on div "**********" at bounding box center [353, 193] width 706 height 387
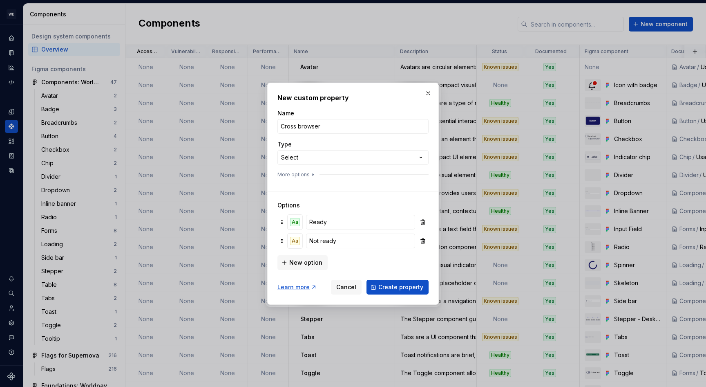
click at [327, 146] on div "**********" at bounding box center [353, 193] width 706 height 387
click at [299, 174] on button "More options" at bounding box center [297, 174] width 39 height 7
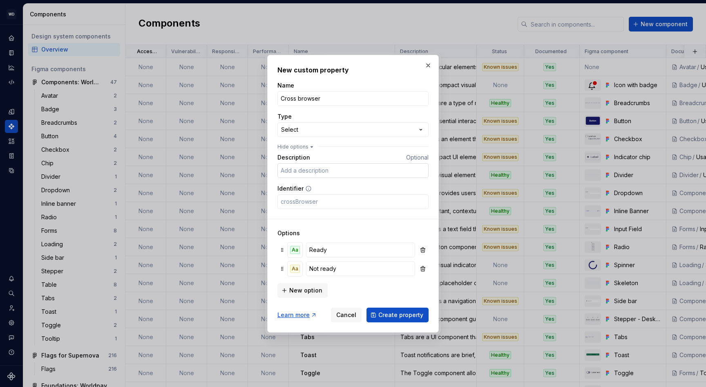
click at [306, 169] on input "Description" at bounding box center [353, 170] width 151 height 15
click at [301, 200] on input "Identifier" at bounding box center [353, 201] width 151 height 15
click at [298, 171] on input "Cross browser" at bounding box center [353, 170] width 151 height 15
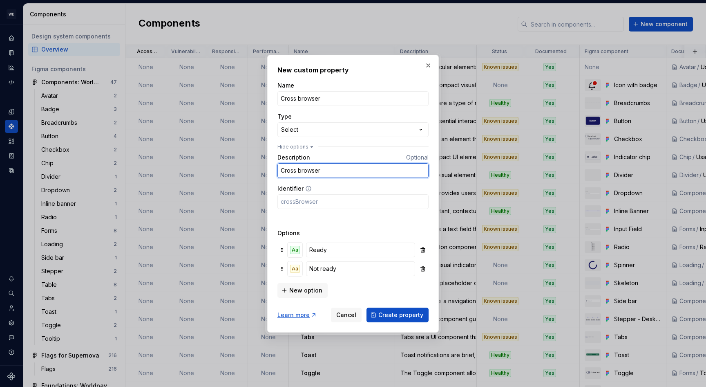
type input "b"
type input "val"
drag, startPoint x: 330, startPoint y: 166, endPoint x: 260, endPoint y: 165, distance: 70.3
click at [260, 165] on div "**********" at bounding box center [353, 193] width 706 height 387
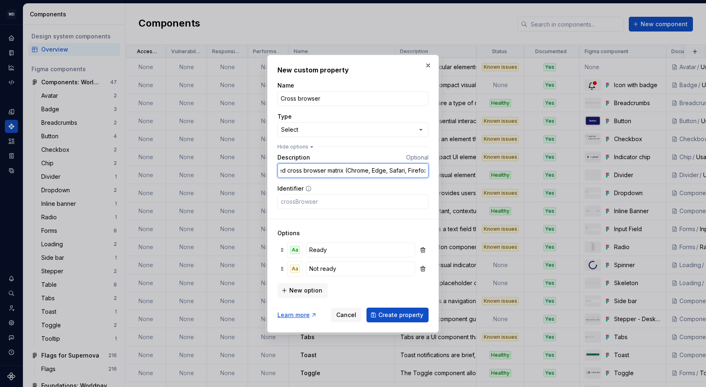
scroll to position [0, 0]
drag, startPoint x: 306, startPoint y: 172, endPoint x: 251, endPoint y: 172, distance: 54.8
click at [251, 172] on div "**********" at bounding box center [353, 193] width 706 height 387
click at [374, 171] on input "Validated on agreed cross browser matrix (Chrome, Edge, Safari, Firefox" at bounding box center [353, 170] width 151 height 15
click at [337, 101] on input "Cross browser" at bounding box center [353, 98] width 151 height 15
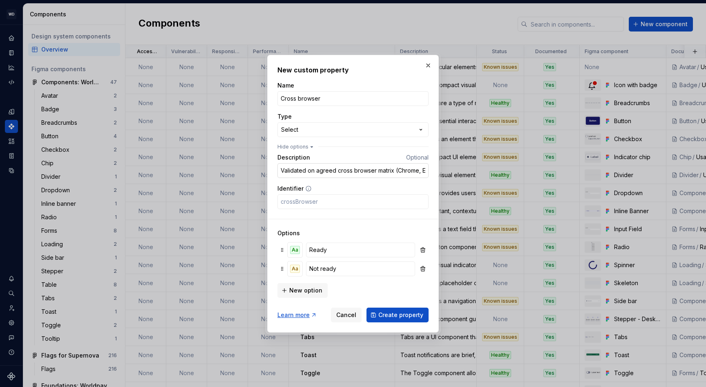
click at [375, 171] on input "Validated on agreed cross browser matrix (Chrome, Edge, Safari, Firefox" at bounding box center [353, 170] width 151 height 15
drag, startPoint x: 416, startPoint y: 172, endPoint x: 461, endPoint y: 171, distance: 45.0
click at [461, 171] on div "**********" at bounding box center [353, 193] width 706 height 387
click at [396, 170] on input "Validated on agreed cross browser and device matrix (Chrome, Edge, Safari, Fire…" at bounding box center [353, 170] width 151 height 15
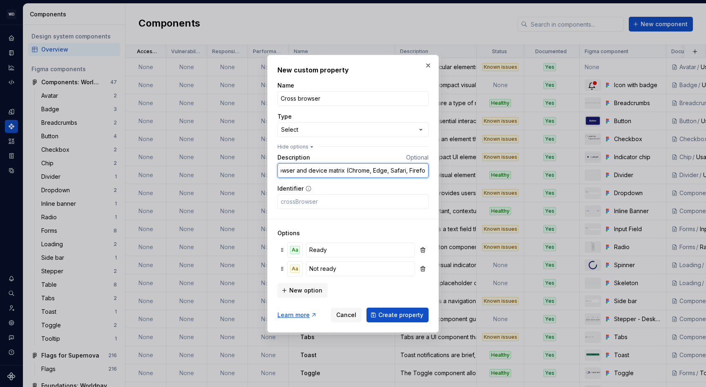
click at [426, 171] on input "Validated on agreed cross browser and device matrix (Chrome, Edge, Safari, Fire…" at bounding box center [353, 170] width 151 height 15
drag, startPoint x: 424, startPoint y: 170, endPoint x: 347, endPoint y: 168, distance: 77.3
click at [346, 169] on input "Validated on agreed cross browser and device matrix (Chrome, Edge, Safari, Fire…" at bounding box center [353, 170] width 151 height 15
type input "Validated on agreed cross browser and device matrix"
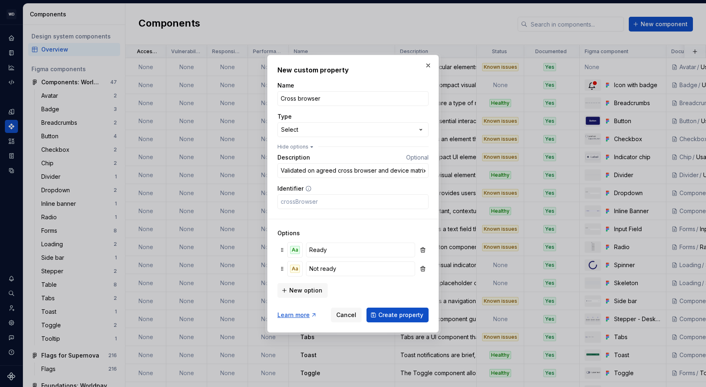
click at [325, 211] on form "**********" at bounding box center [353, 201] width 151 height 241
click at [396, 314] on span "Create property" at bounding box center [401, 315] width 45 height 8
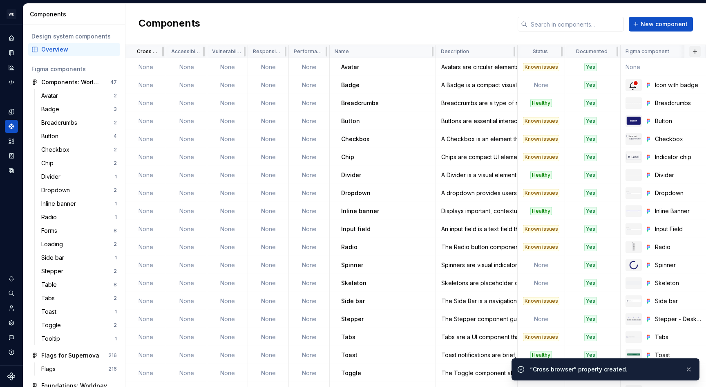
click at [697, 52] on button "button" at bounding box center [695, 51] width 11 height 11
click at [631, 71] on div "New custom property" at bounding box center [648, 67] width 61 height 8
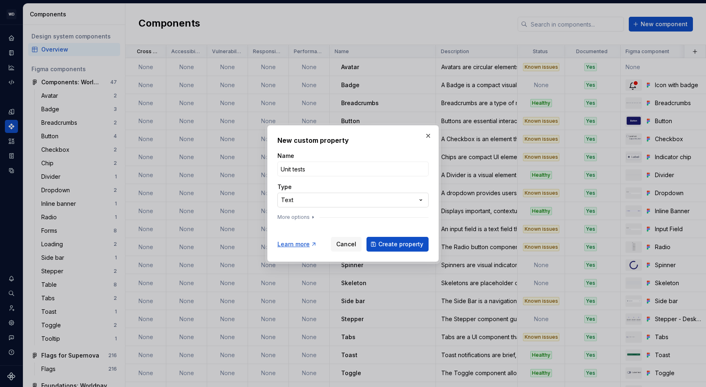
type input "Unit tests"
click at [326, 200] on div "**********" at bounding box center [353, 193] width 706 height 387
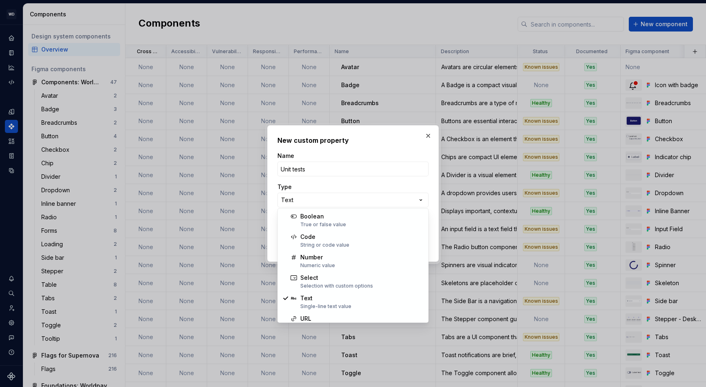
select select "******"
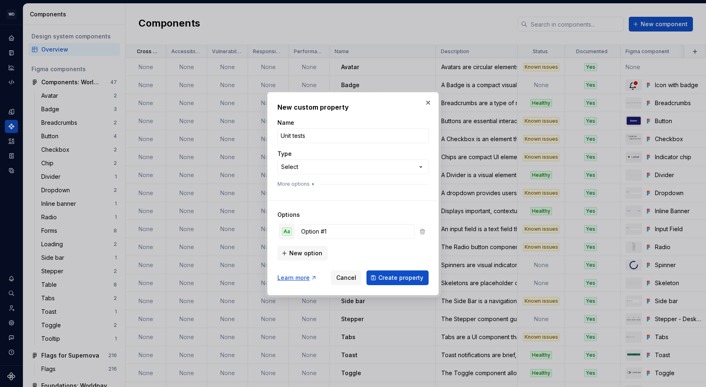
click at [287, 234] on div "Aa" at bounding box center [287, 231] width 10 height 8
click at [350, 234] on input "Option #1" at bounding box center [356, 231] width 117 height 15
type input "Ready"
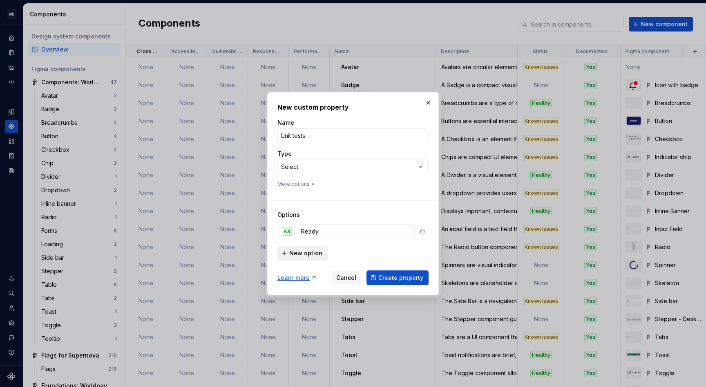
click at [302, 255] on span "New option" at bounding box center [305, 253] width 33 height 8
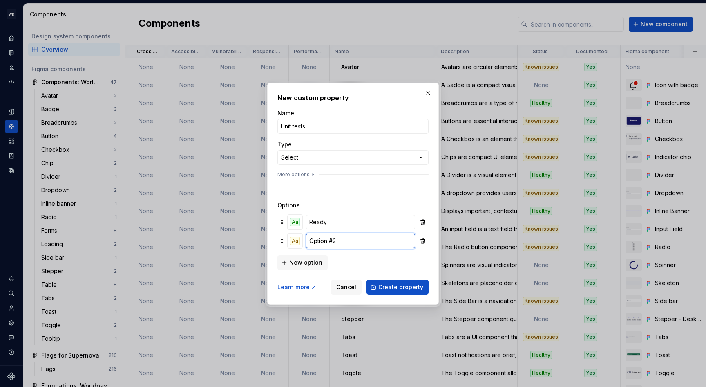
click at [333, 243] on input "Option #2" at bounding box center [360, 240] width 109 height 15
type input "Not ready"
click at [312, 173] on icon "button" at bounding box center [313, 174] width 7 height 7
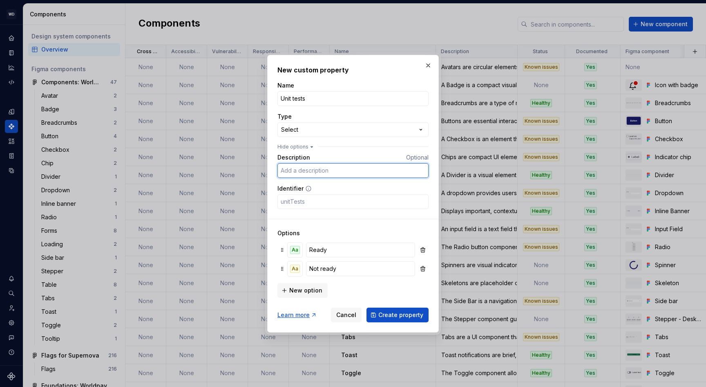
click at [303, 169] on input "Description" at bounding box center [353, 170] width 151 height 15
paste input "automatically tested to ensure they function correctly and as expected"
drag, startPoint x: 293, startPoint y: 172, endPoint x: 247, endPoint y: 168, distance: 45.6
click at [247, 168] on div "**********" at bounding box center [353, 193] width 706 height 387
click at [308, 172] on input "automatically tested to ensure they function correctly and as expected" at bounding box center [353, 170] width 151 height 15
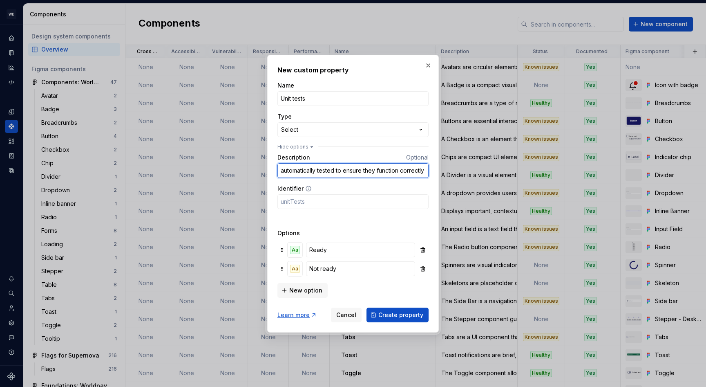
click at [308, 172] on input "automatically tested to ensure they function correctly and as expected" at bounding box center [353, 170] width 151 height 15
click at [326, 172] on input "Automatic tested to ensure they function correctly and as expected" at bounding box center [353, 170] width 151 height 15
click at [363, 170] on input "Automatic testing to ensure they function correctly and as expected" at bounding box center [353, 170] width 151 height 15
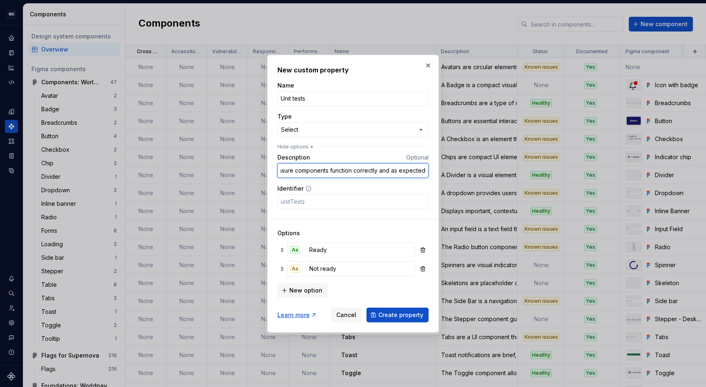
drag, startPoint x: 406, startPoint y: 171, endPoint x: 432, endPoint y: 169, distance: 25.9
click at [432, 169] on div "**********" at bounding box center [353, 194] width 172 height 278
click at [419, 170] on input "Automatic testing to ensure components function correctly and as expected" at bounding box center [353, 170] width 151 height 15
type input "Automatic testing to ensure components function correctly and as expected"
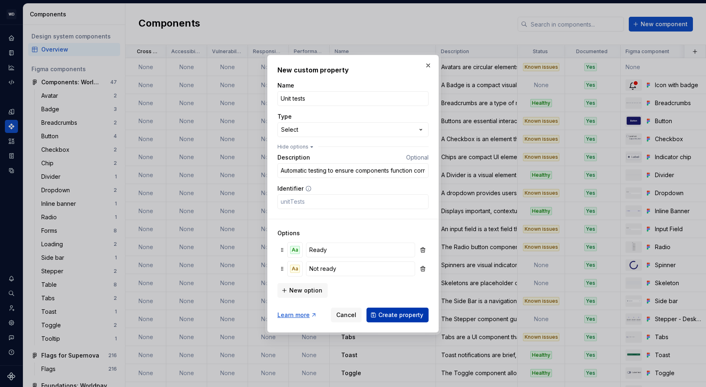
click at [396, 316] on span "Create property" at bounding box center [401, 315] width 45 height 8
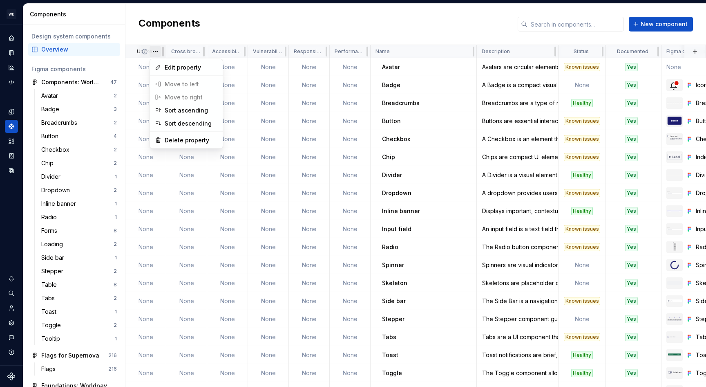
click at [157, 52] on html "WD Worldpay Design System L Design system data Components Design system compone…" at bounding box center [353, 193] width 706 height 387
click at [376, 75] on html "WD Worldpay Design System L Design system data Components Design system compone…" at bounding box center [353, 193] width 706 height 387
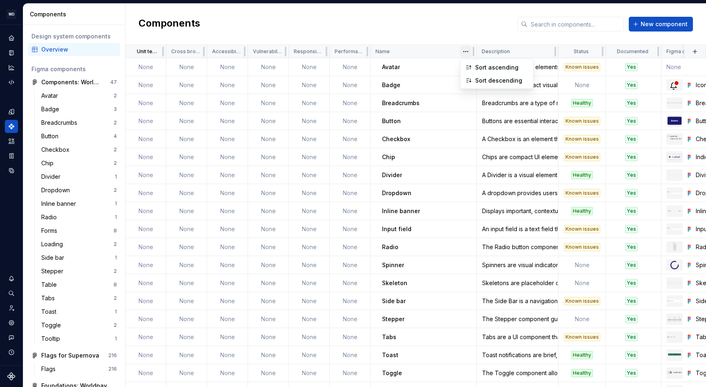
click at [468, 52] on html "WD Worldpay Design System L Design system data Components Design system compone…" at bounding box center [353, 193] width 706 height 387
click at [518, 56] on html "WD Worldpay Design System L Design system data Components Design system compone…" at bounding box center [353, 193] width 706 height 387
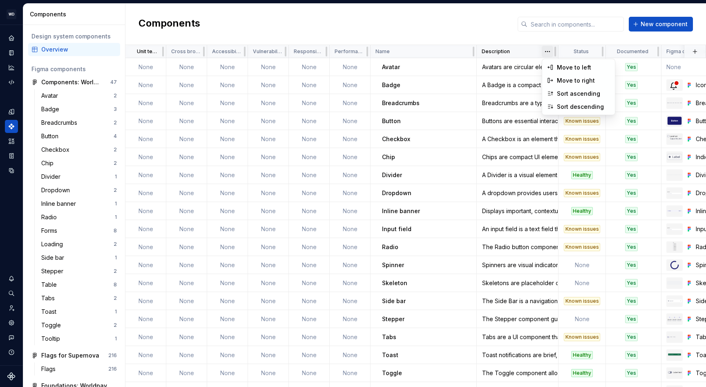
click at [546, 52] on html "WD Worldpay Design System L Design system data Components Design system compone…" at bounding box center [353, 193] width 706 height 387
click at [441, 27] on html "WD Worldpay Design System L Design system data Components Design system compone…" at bounding box center [353, 193] width 706 height 387
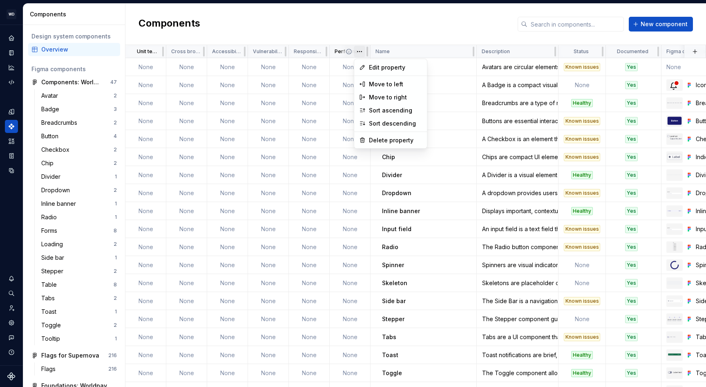
click at [361, 50] on html "WD Worldpay Design System L Design system data Components Design system compone…" at bounding box center [353, 193] width 706 height 387
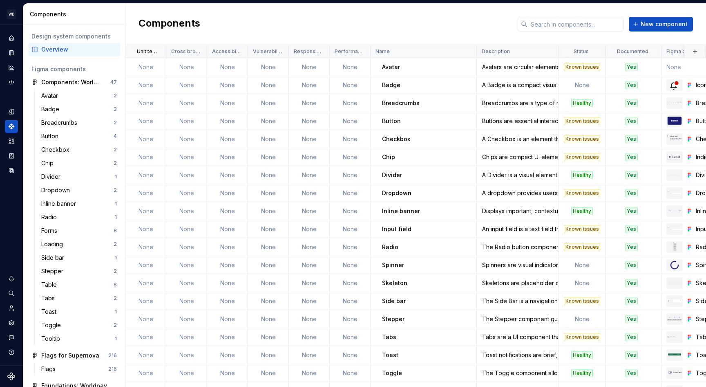
click at [466, 53] on html "WD Worldpay Design System L Design system data Components Design system compone…" at bounding box center [353, 193] width 706 height 387
click at [371, 50] on div "Name" at bounding box center [424, 51] width 106 height 13
drag, startPoint x: 440, startPoint y: 38, endPoint x: 463, endPoint y: 56, distance: 28.9
click at [441, 40] on div "Components New component" at bounding box center [415, 24] width 581 height 41
click at [469, 53] on html "WD Worldpay Design System L Design system data Components Design system compone…" at bounding box center [353, 193] width 706 height 387
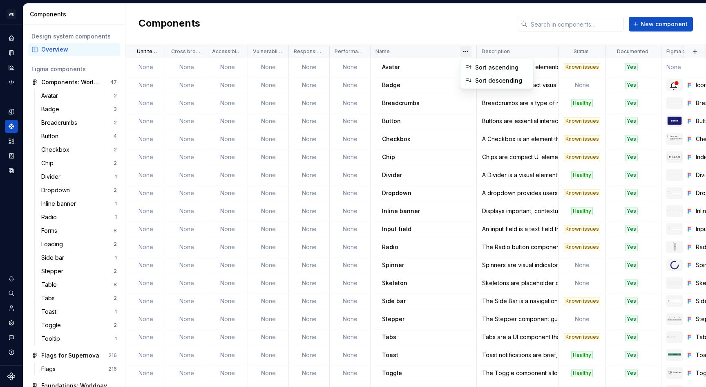
drag, startPoint x: 439, startPoint y: 29, endPoint x: 466, endPoint y: 34, distance: 27.1
click at [441, 29] on html "WD Worldpay Design System L Design system data Components Design system compone…" at bounding box center [353, 193] width 706 height 387
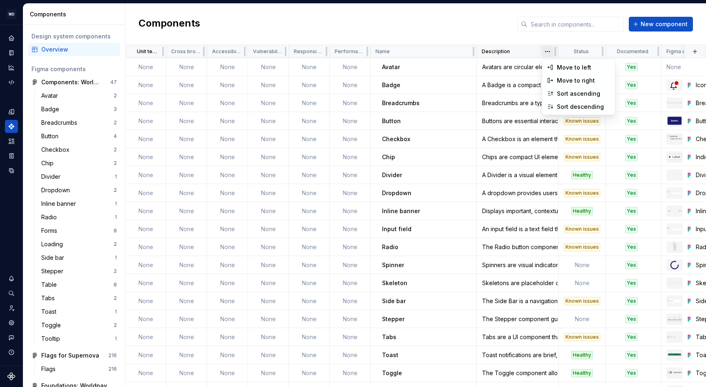
click at [547, 52] on html "WD Worldpay Design System L Design system data Components Design system compone…" at bounding box center [353, 193] width 706 height 387
click at [446, 18] on html "WD Worldpay Design System L Design system data Components Design system compone…" at bounding box center [353, 193] width 706 height 387
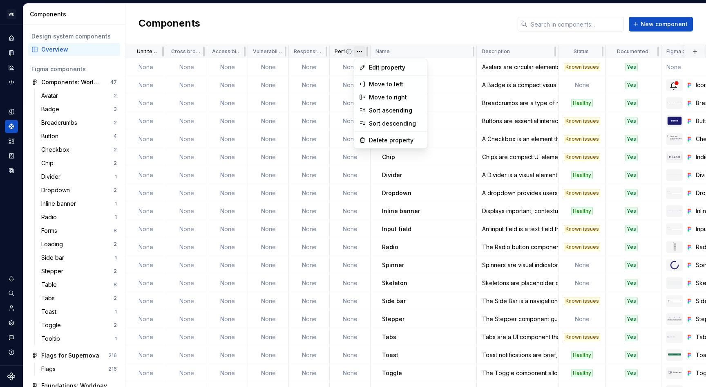
click at [360, 52] on html "WD Worldpay Design System L Design system data Components Design system compone…" at bounding box center [353, 193] width 706 height 387
click at [381, 96] on div "Move to right" at bounding box center [395, 97] width 53 height 8
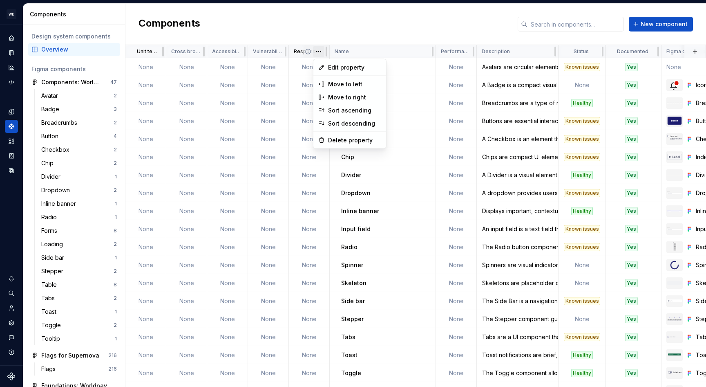
click at [319, 51] on html "WD Worldpay Design System L Design system data Components Design system compone…" at bounding box center [353, 193] width 706 height 387
click at [331, 96] on div "Move to right" at bounding box center [354, 97] width 53 height 8
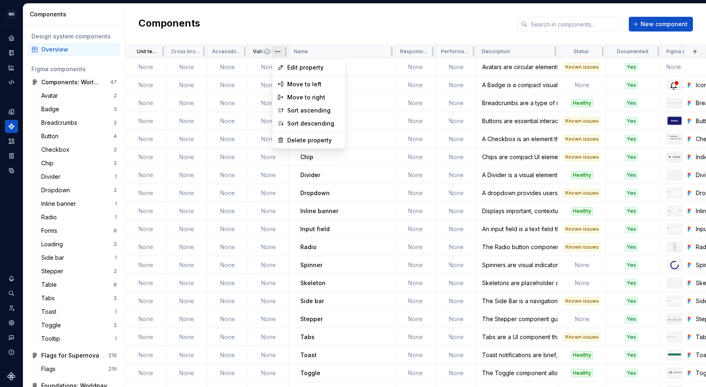
click at [278, 52] on html "WD Worldpay Design System L Design system data Components Design system compone…" at bounding box center [353, 193] width 706 height 387
click at [292, 94] on div "Move to right" at bounding box center [313, 97] width 53 height 8
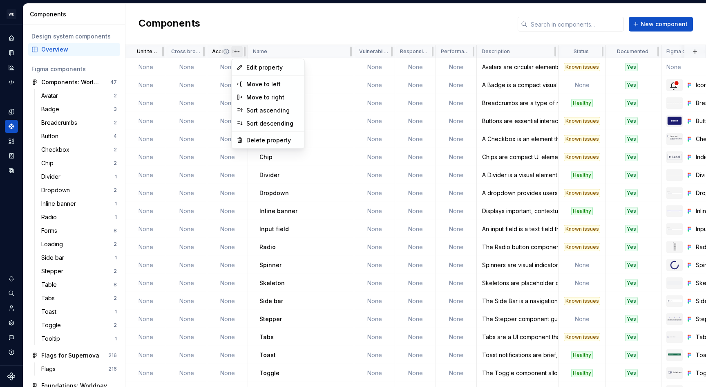
click at [237, 51] on html "WD Worldpay Design System L Design system data Components Design system compone…" at bounding box center [353, 193] width 706 height 387
click at [260, 95] on div "Move to right" at bounding box center [272, 97] width 53 height 8
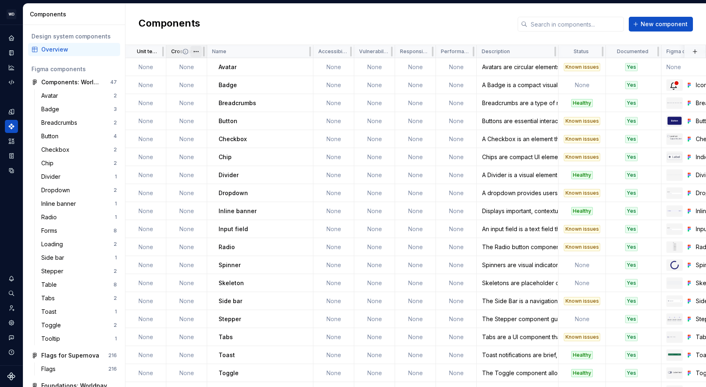
click at [195, 53] on html "WD Worldpay Design System L Design system data Components Design system compone…" at bounding box center [353, 193] width 706 height 387
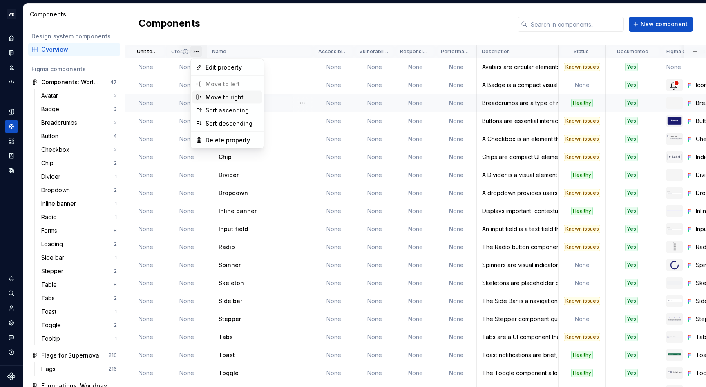
click at [221, 96] on div "Move to right" at bounding box center [232, 97] width 53 height 8
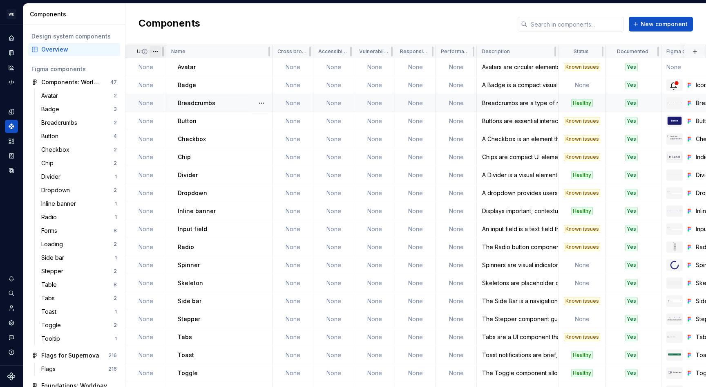
click at [153, 51] on html "WD Worldpay Design System L Design system data Components Design system compone…" at bounding box center [353, 193] width 706 height 387
click at [178, 96] on div "Edit property Move to left Move to right Sort ascending Sort descending Delete …" at bounding box center [187, 104] width 74 height 90
drag, startPoint x: 178, startPoint y: 96, endPoint x: 230, endPoint y: 57, distance: 65.6
click at [179, 96] on div "Edit property Move to left Move to right Sort ascending Sort descending Delete …" at bounding box center [187, 104] width 74 height 90
click at [247, 47] on html "WD Worldpay Design System L Design system data Components Design system compone…" at bounding box center [353, 193] width 706 height 387
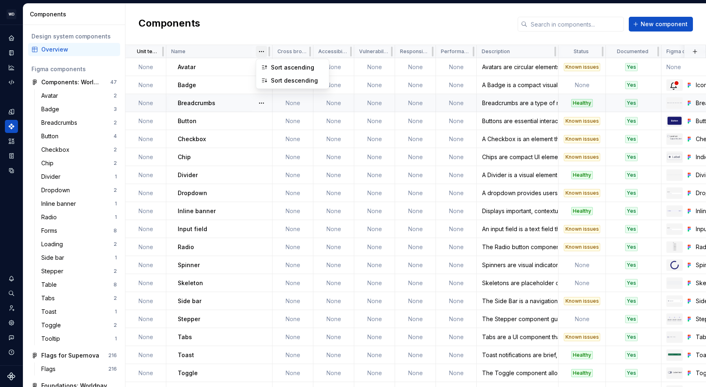
click at [259, 51] on html "WD Worldpay Design System L Design system data Components Design system compone…" at bounding box center [353, 193] width 706 height 387
click at [208, 16] on html "WD Worldpay Design System L Design system data Components Design system compone…" at bounding box center [353, 193] width 706 height 387
click at [547, 52] on html "WD Worldpay Design System L Design system data Components Design system compone…" at bounding box center [353, 193] width 706 height 387
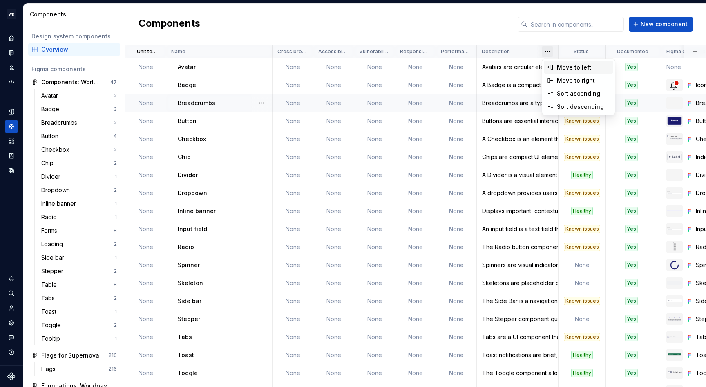
click at [571, 67] on div "Move to left" at bounding box center [583, 67] width 53 height 8
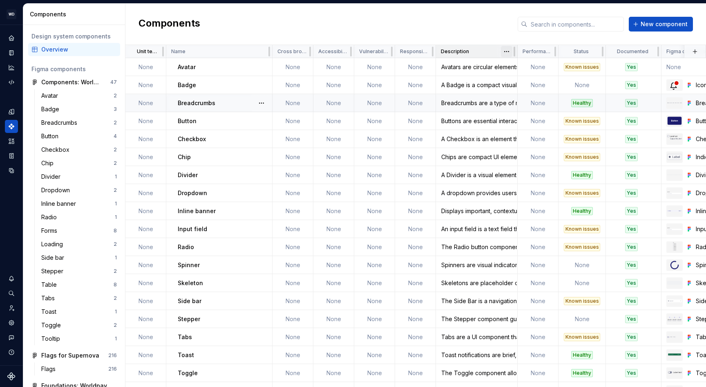
click at [508, 51] on html "WD Worldpay Design System L Design system data Components Design system compone…" at bounding box center [353, 193] width 706 height 387
click at [517, 64] on div "Move to left" at bounding box center [542, 67] width 53 height 8
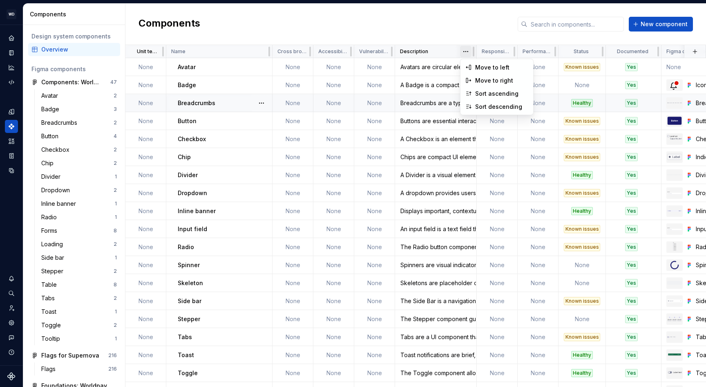
click at [468, 52] on html "WD Worldpay Design System L Design system data Components Design system compone…" at bounding box center [353, 193] width 706 height 387
click at [476, 66] on div "Move to left" at bounding box center [501, 67] width 53 height 8
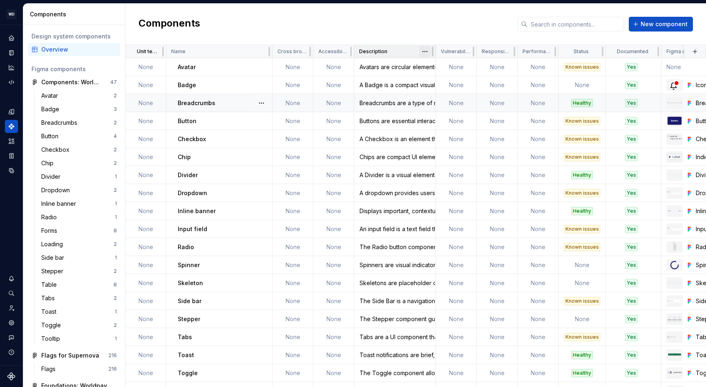
click at [427, 51] on html "WD Worldpay Design System L Design system data Components Design system compone…" at bounding box center [353, 193] width 706 height 387
click at [432, 72] on div "Move to left" at bounding box center [455, 67] width 69 height 13
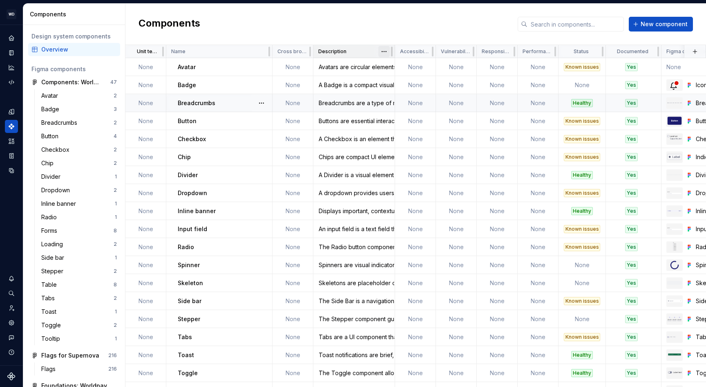
click at [386, 48] on html "WD Worldpay Design System L Design system data Components Design system compone…" at bounding box center [353, 193] width 706 height 387
click at [394, 65] on div "Move to left" at bounding box center [420, 67] width 53 height 8
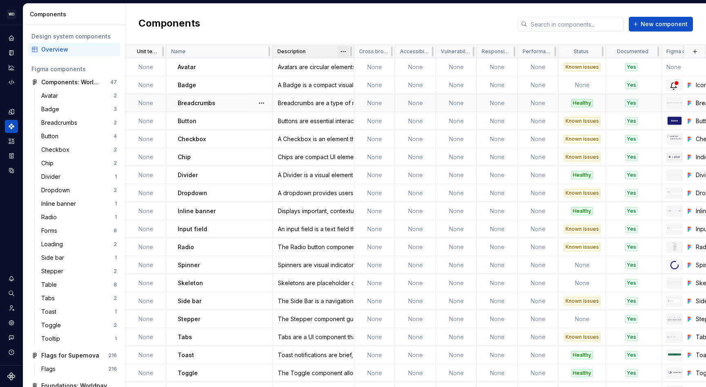
click at [342, 52] on html "WD Worldpay Design System L Design system data Components Design system compone…" at bounding box center [353, 193] width 706 height 387
click at [358, 70] on div "Move to left" at bounding box center [379, 67] width 53 height 8
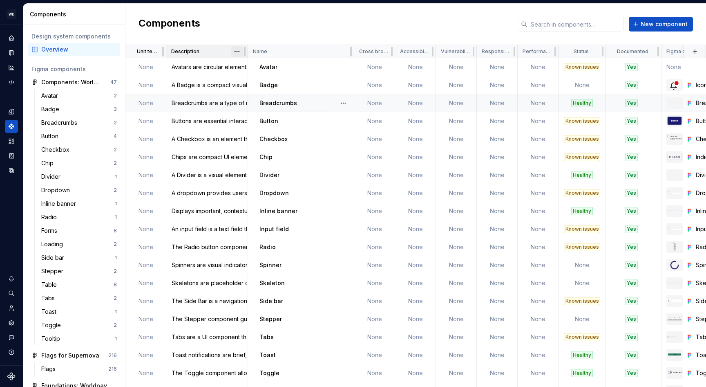
click at [237, 51] on html "WD Worldpay Design System L Design system data Components Design system compone…" at bounding box center [353, 193] width 706 height 387
click at [232, 28] on html "WD Worldpay Design System L Design system data Components Design system compone…" at bounding box center [353, 193] width 706 height 387
click at [153, 53] on html "WD Worldpay Design System L Design system data Components Design system compone…" at bounding box center [353, 193] width 706 height 387
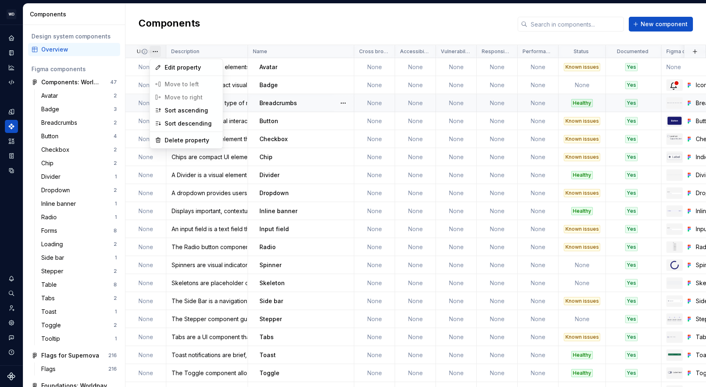
click at [177, 98] on div "Edit property Move to left Move to right Sort ascending Sort descending Delete …" at bounding box center [187, 104] width 74 height 90
click at [231, 35] on html "WD Worldpay Design System L Design system data Components Design system compone…" at bounding box center [353, 193] width 706 height 387
click at [240, 26] on div "Components New component" at bounding box center [415, 24] width 581 height 41
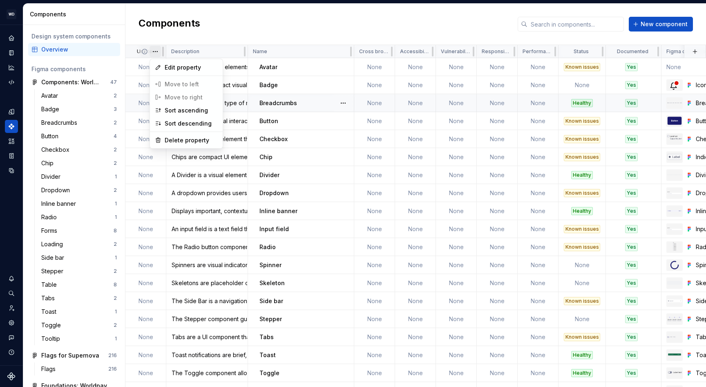
click at [158, 52] on html "WD Worldpay Design System L Design system data Components Design system compone…" at bounding box center [353, 193] width 706 height 387
click at [224, 50] on html "WD Worldpay Design System L Design system data Components Design system compone…" at bounding box center [353, 193] width 706 height 387
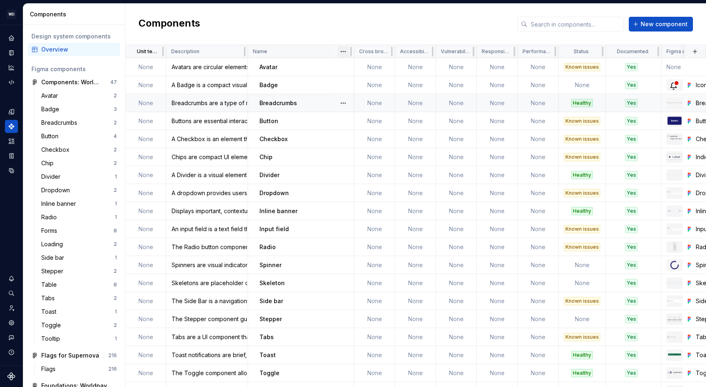
click at [346, 51] on html "WD Worldpay Design System L Design system data Components Design system compone…" at bounding box center [353, 193] width 706 height 387
click at [299, 49] on html "WD Worldpay Design System L Design system data Components Design system compone…" at bounding box center [353, 193] width 706 height 387
click at [238, 52] on html "WD Worldpay Design System L Design system data Components Design system compone…" at bounding box center [353, 193] width 706 height 387
click at [267, 78] on div "Move to right" at bounding box center [272, 80] width 53 height 8
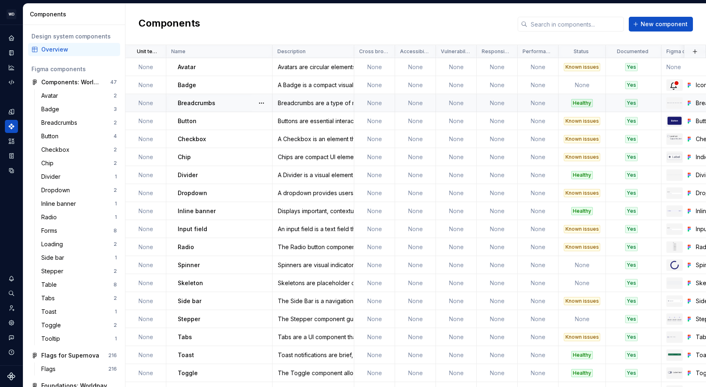
click at [263, 19] on div "Components New component" at bounding box center [415, 24] width 581 height 41
click at [157, 51] on html "WD Worldpay Design System L Design system data Components Design system compone…" at bounding box center [353, 193] width 706 height 387
click at [236, 26] on html "WD Worldpay Design System L Design system data Components Design system compone…" at bounding box center [353, 193] width 706 height 387
click at [598, 52] on html "WD Worldpay Design System L Design system data Components Design system compone…" at bounding box center [353, 193] width 706 height 387
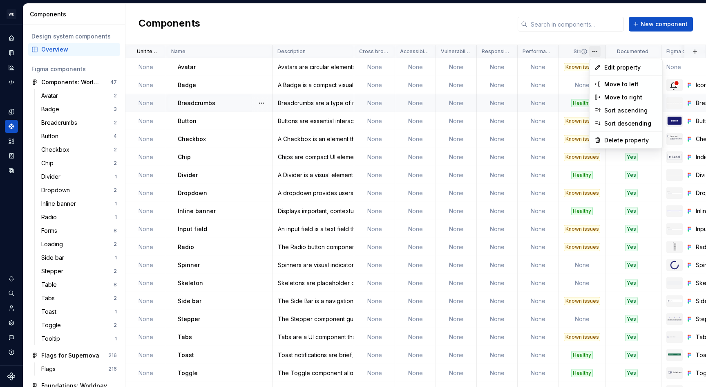
click at [593, 36] on html "WD Worldpay Design System L Design system data Components Design system compone…" at bounding box center [353, 193] width 706 height 387
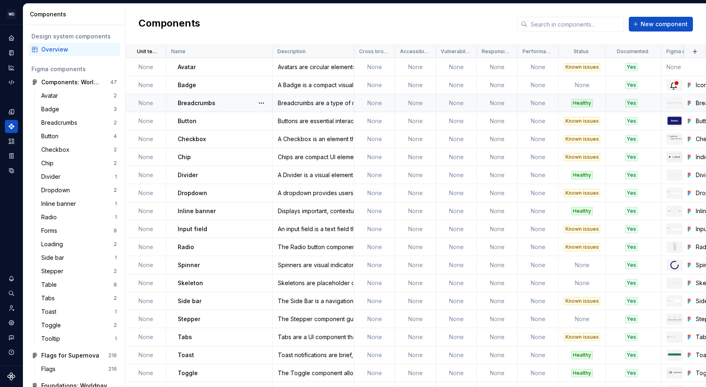
click at [290, 26] on div "Components New component" at bounding box center [415, 24] width 581 height 41
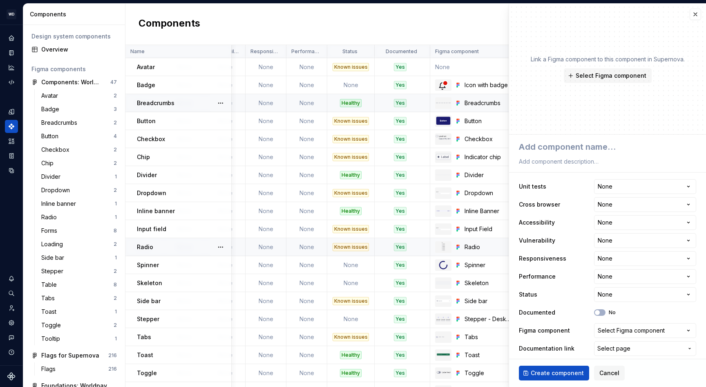
scroll to position [0, 90]
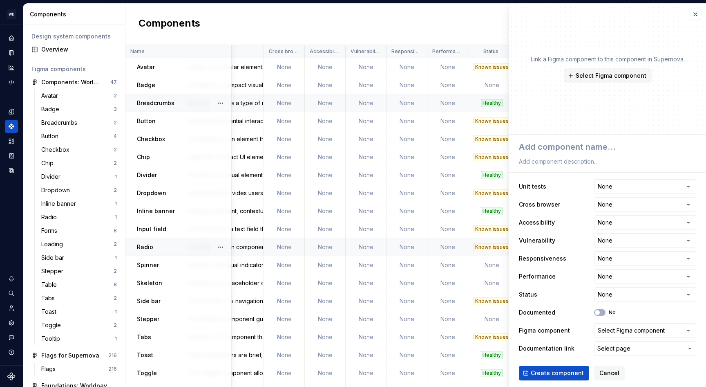
type textarea "*"
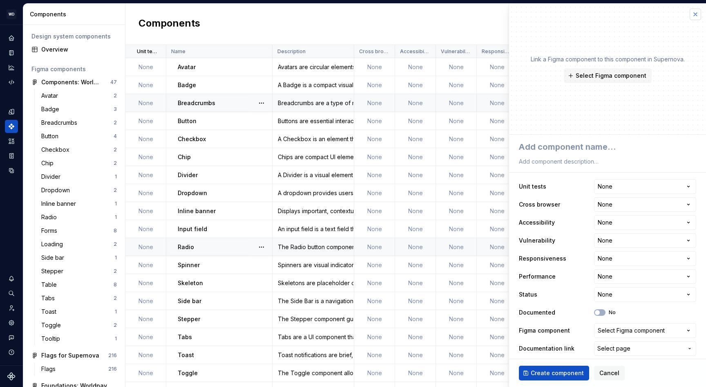
click at [697, 15] on button "button" at bounding box center [695, 14] width 11 height 11
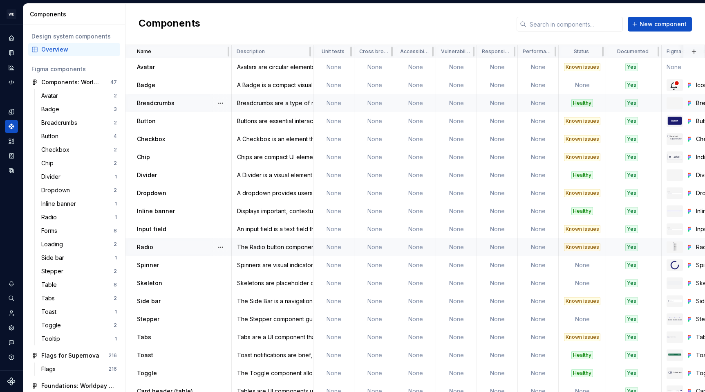
click at [318, 19] on div "Components New component" at bounding box center [415, 24] width 580 height 41
